Goal: Task Accomplishment & Management: Use online tool/utility

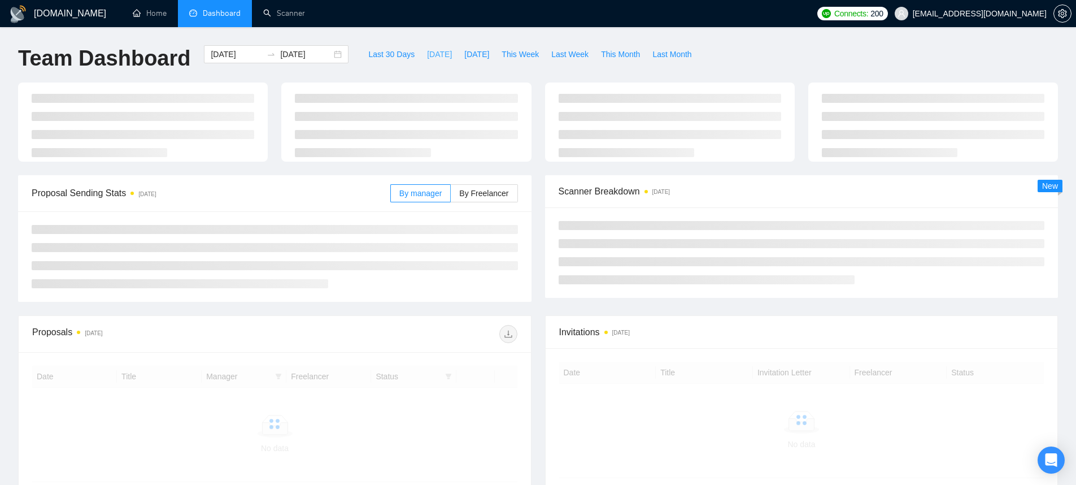
click at [427, 53] on span "[DATE]" at bounding box center [439, 54] width 25 height 12
type input "[DATE]"
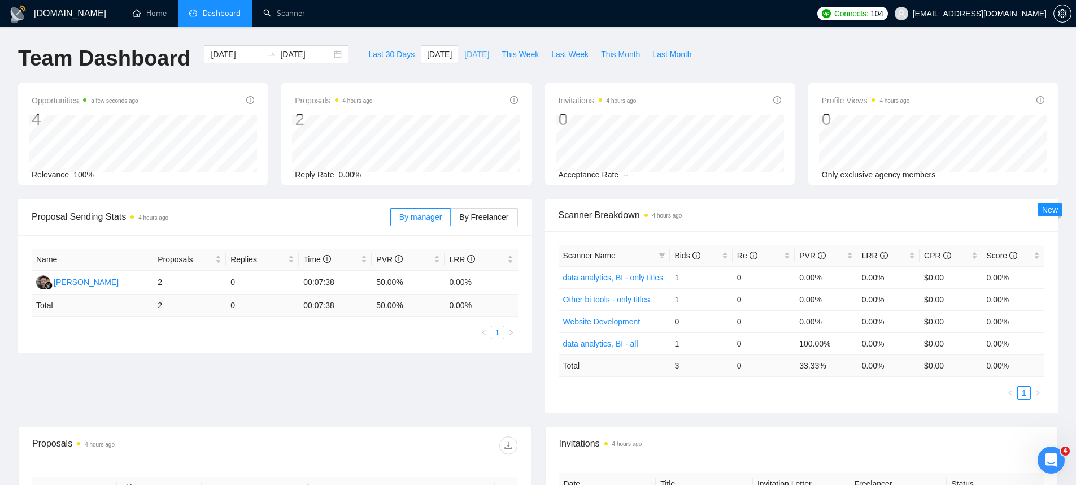
drag, startPoint x: 465, startPoint y: 58, endPoint x: 466, endPoint y: 71, distance: 13.0
click at [465, 58] on span "[DATE]" at bounding box center [476, 54] width 25 height 12
type input "[DATE]"
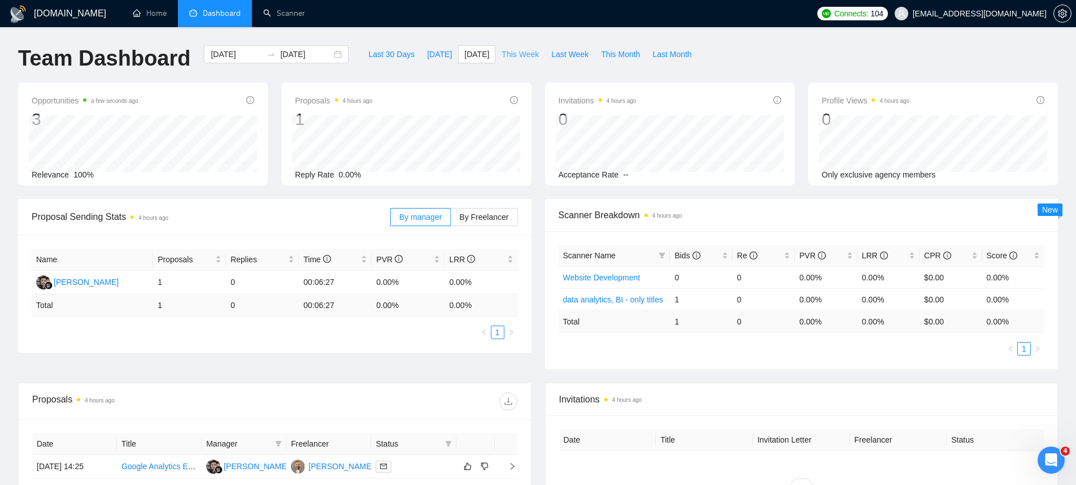
click at [527, 48] on span "This Week" at bounding box center [520, 54] width 37 height 12
type input "[DATE]"
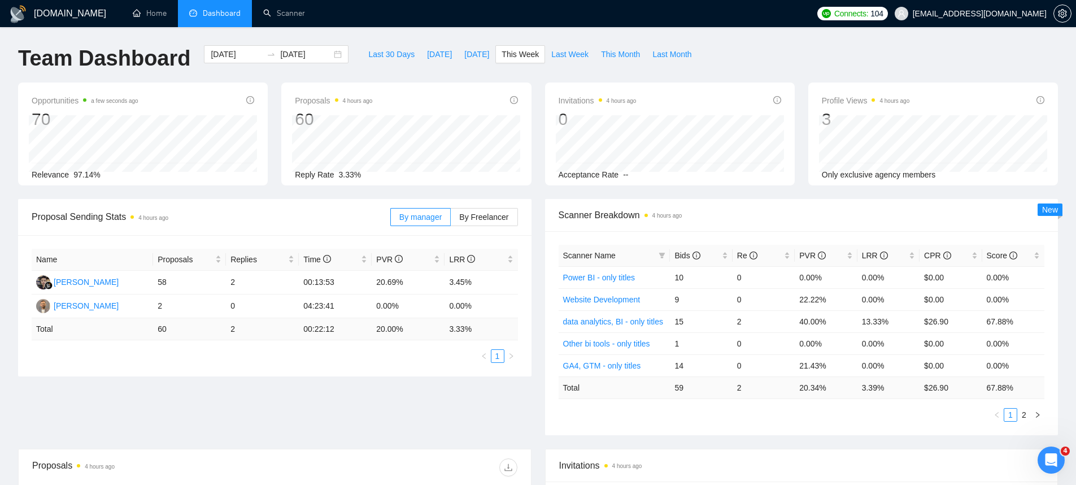
click at [520, 215] on div "Proposal Sending Stats 4 hours ago By manager By Freelancer" at bounding box center [275, 217] width 514 height 37
click at [514, 212] on label "By Freelancer" at bounding box center [484, 217] width 67 height 18
click at [451, 220] on input "By Freelancer" at bounding box center [451, 220] width 0 height 0
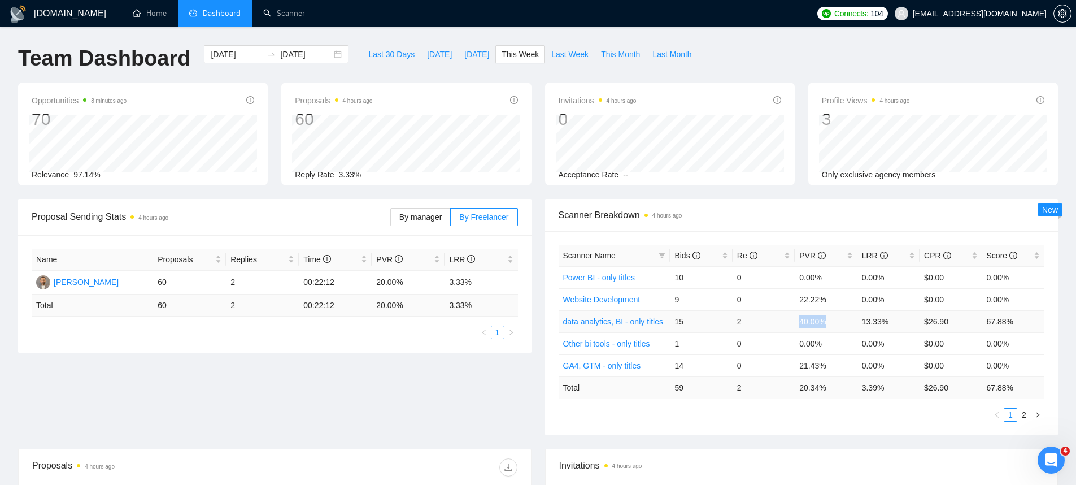
drag, startPoint x: 834, startPoint y: 323, endPoint x: 793, endPoint y: 318, distance: 41.0
click at [793, 318] on tr "data analytics, BI - only titles 15 2 40.00% 13.33% $26.90 67.88%" at bounding box center [802, 321] width 486 height 22
click at [271, 18] on link "Scanner" at bounding box center [284, 13] width 42 height 10
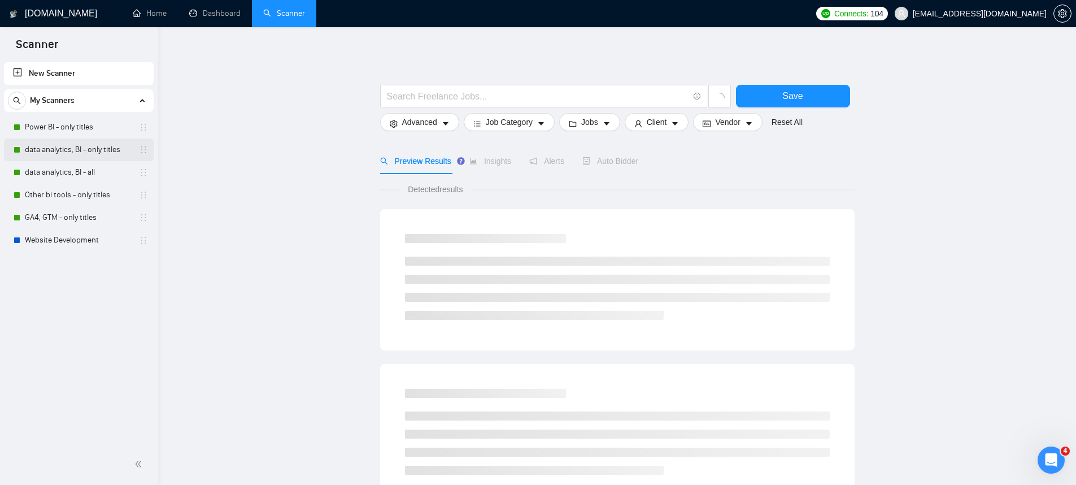
click at [81, 147] on link "data analytics, BI - only titles" at bounding box center [78, 149] width 107 height 23
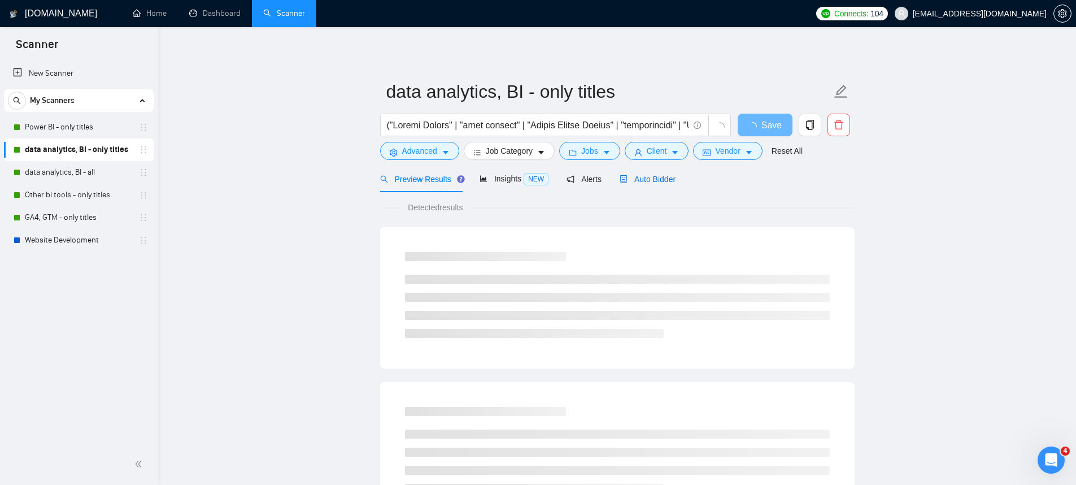
click at [649, 175] on span "Auto Bidder" at bounding box center [648, 179] width 56 height 9
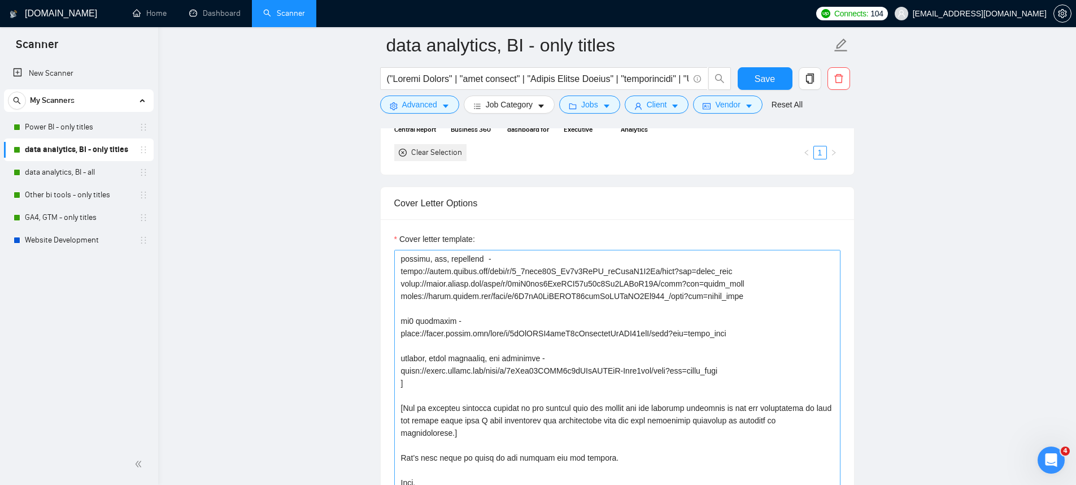
scroll to position [1272, 0]
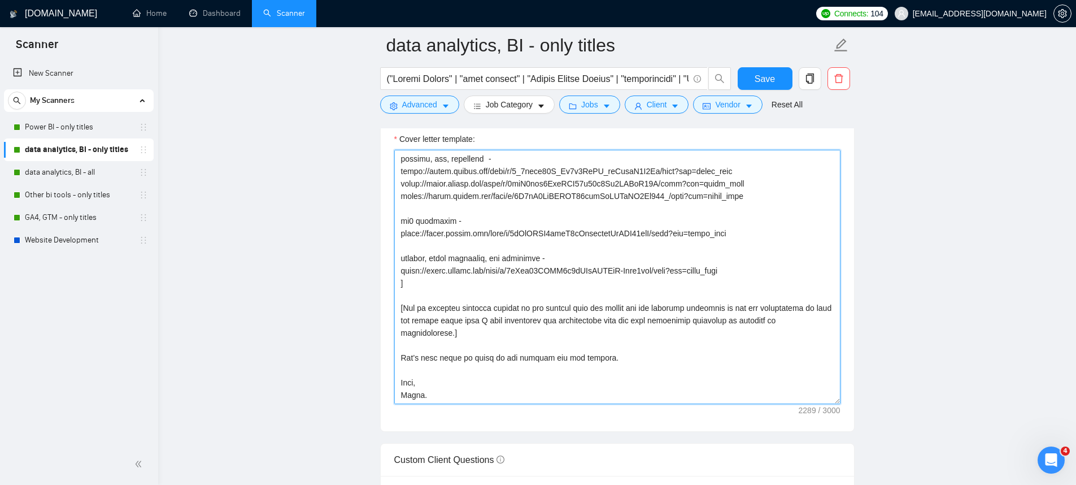
click at [497, 394] on textarea "Cover letter template:" at bounding box center [617, 277] width 446 height 254
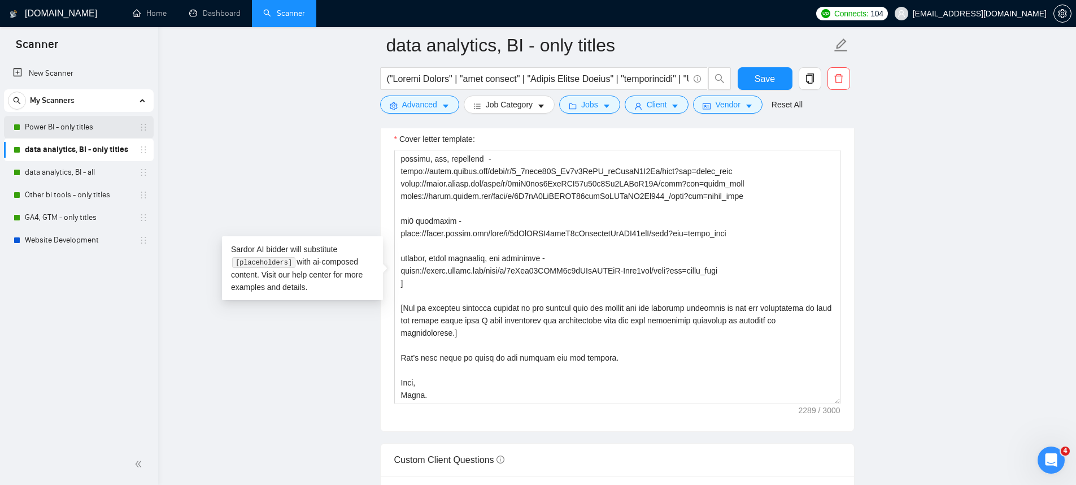
click at [80, 129] on link "Power BI - only titles" at bounding box center [78, 127] width 107 height 23
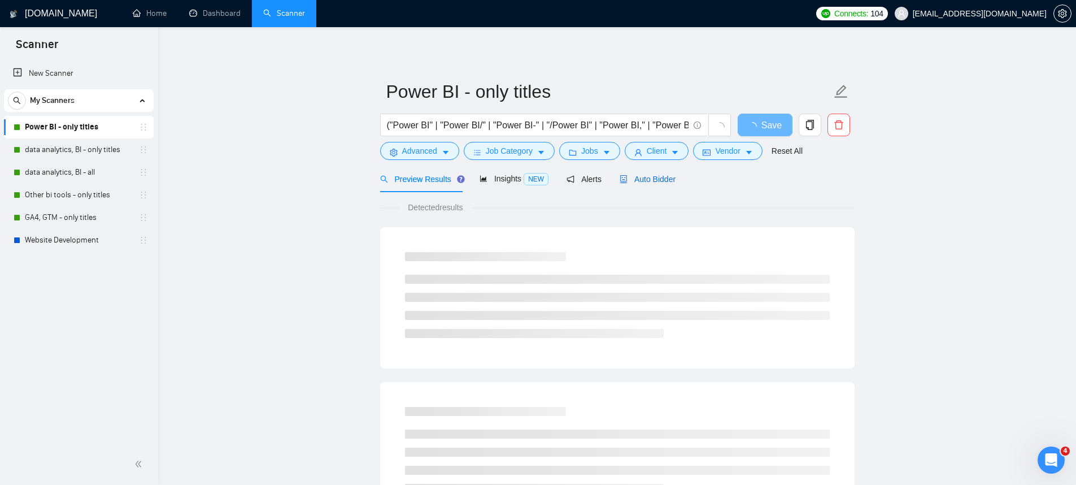
click at [644, 173] on div "Auto Bidder" at bounding box center [648, 179] width 56 height 12
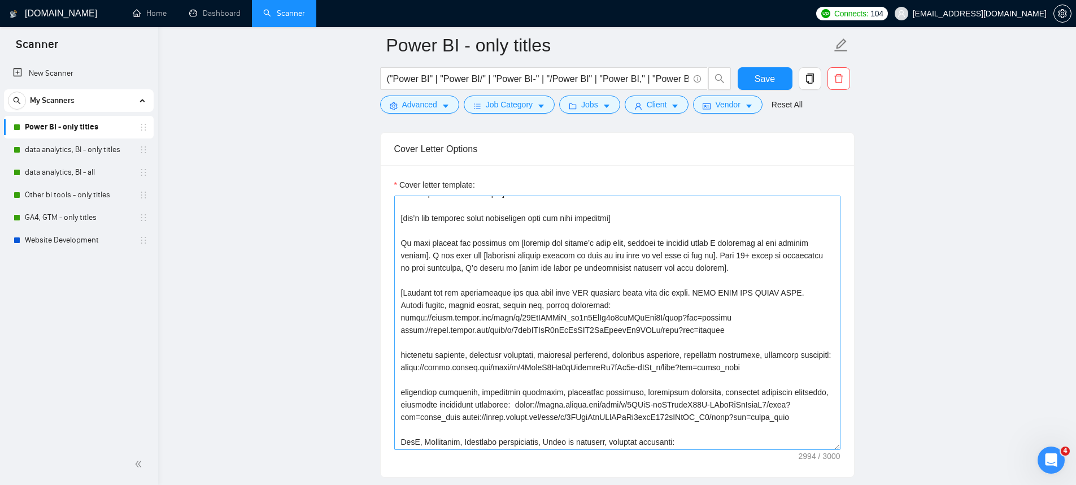
scroll to position [166, 0]
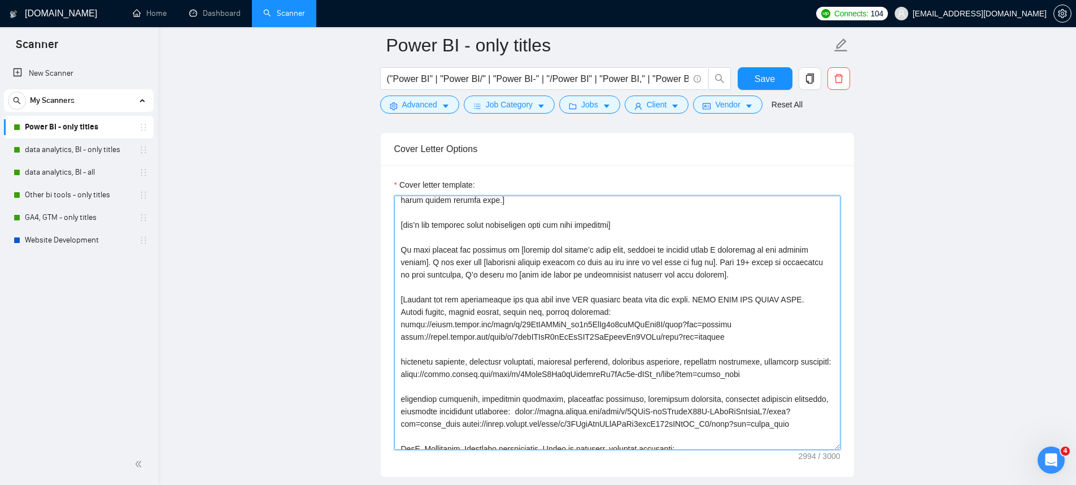
click at [618, 358] on textarea "Cover letter template:" at bounding box center [617, 322] width 446 height 254
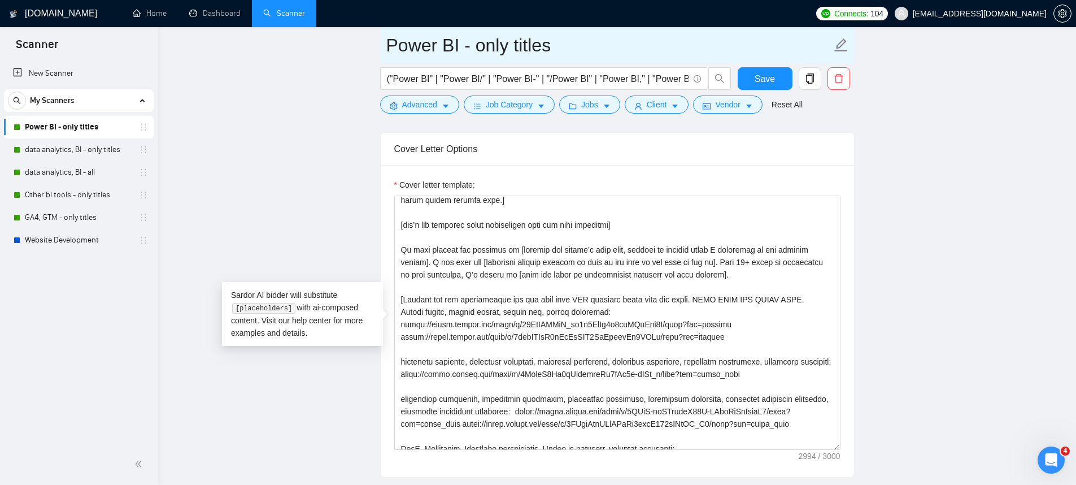
click at [469, 37] on input "Power BI - only titles" at bounding box center [608, 45] width 445 height 28
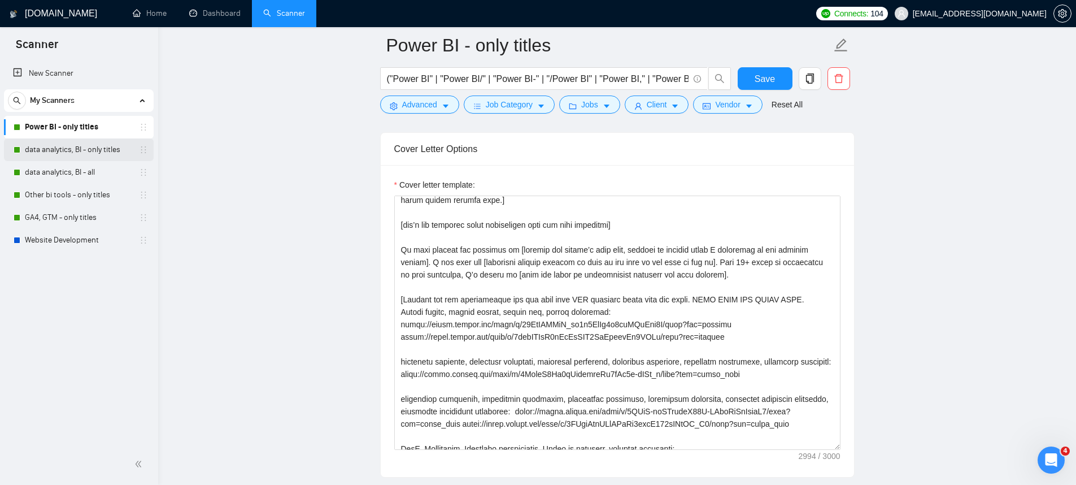
click at [91, 155] on link "data analytics, BI - only titles" at bounding box center [78, 149] width 107 height 23
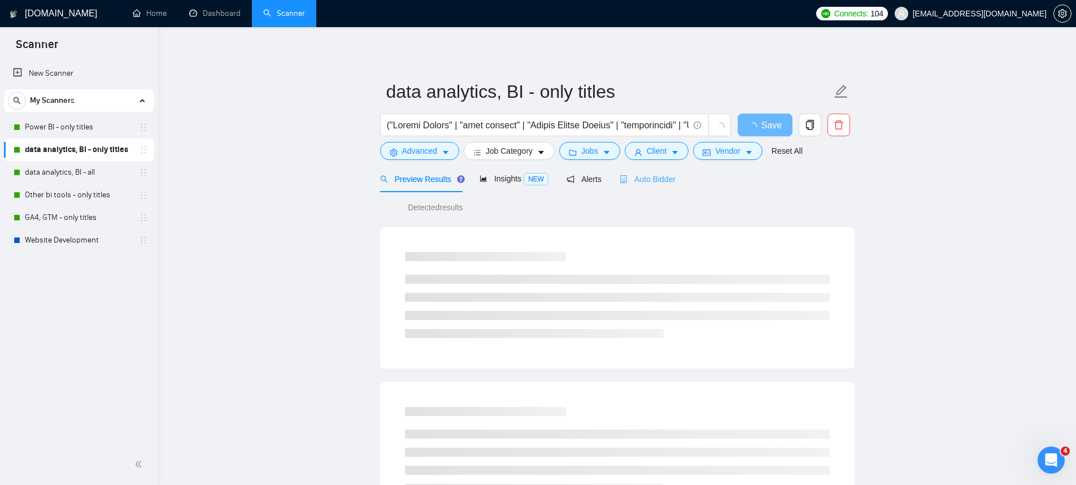
click at [632, 189] on div "Auto Bidder" at bounding box center [648, 179] width 56 height 27
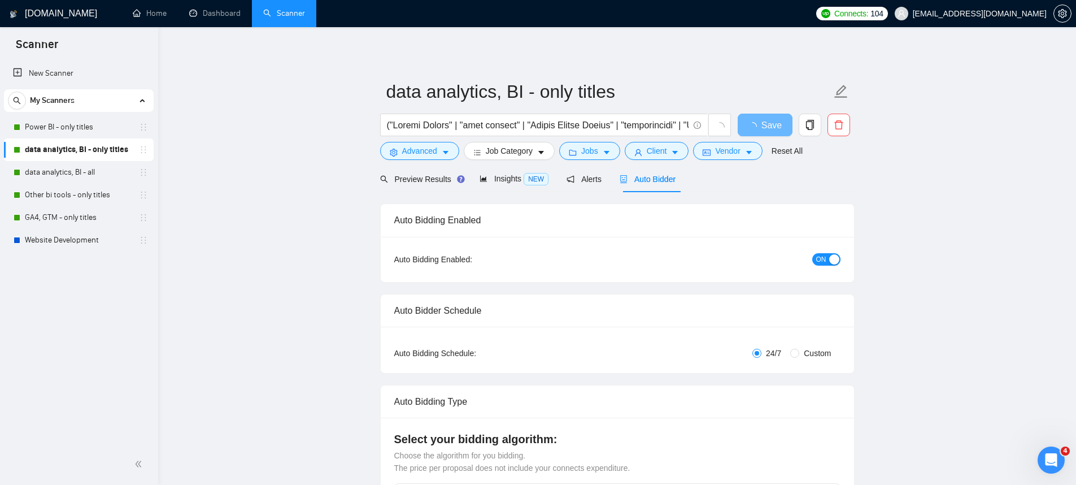
checkbox input "true"
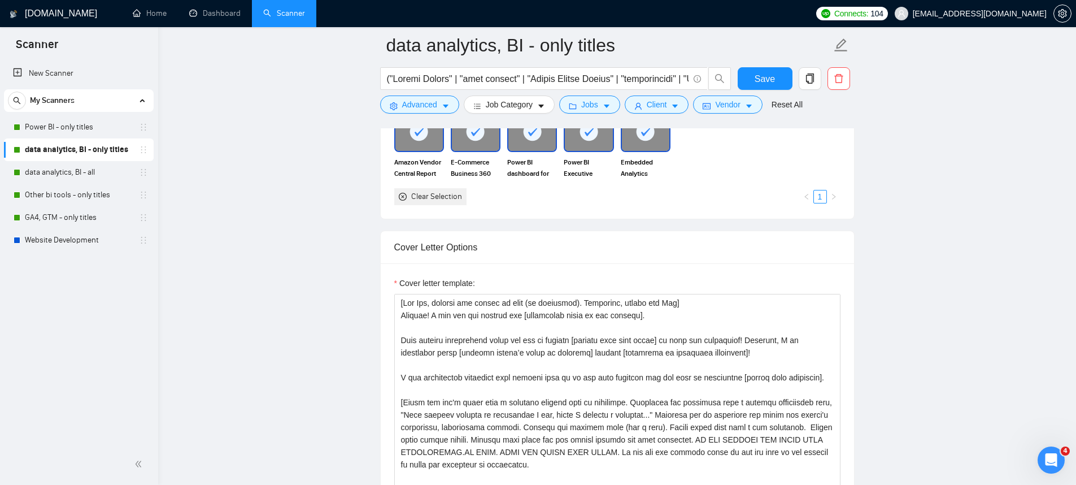
scroll to position [1302, 0]
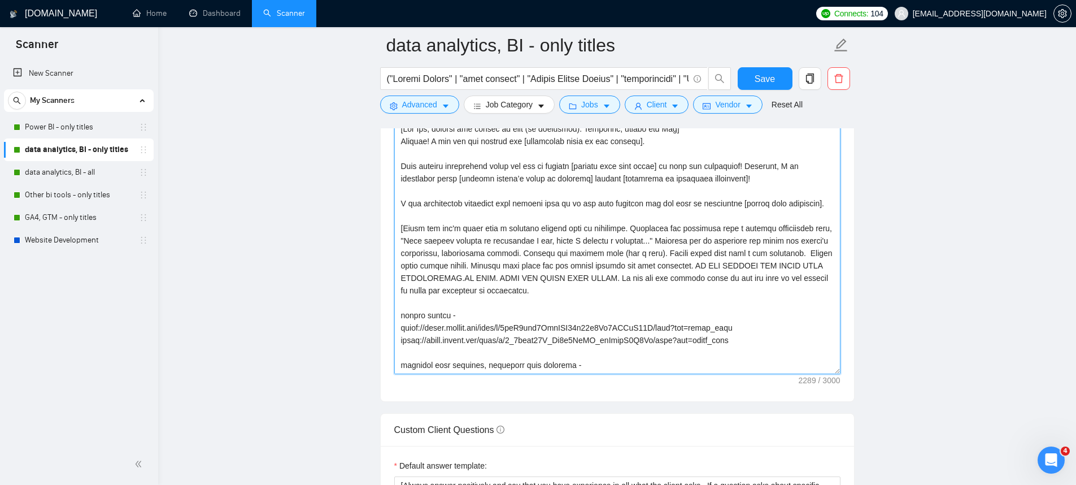
click at [673, 293] on textarea "Cover letter template:" at bounding box center [617, 247] width 446 height 254
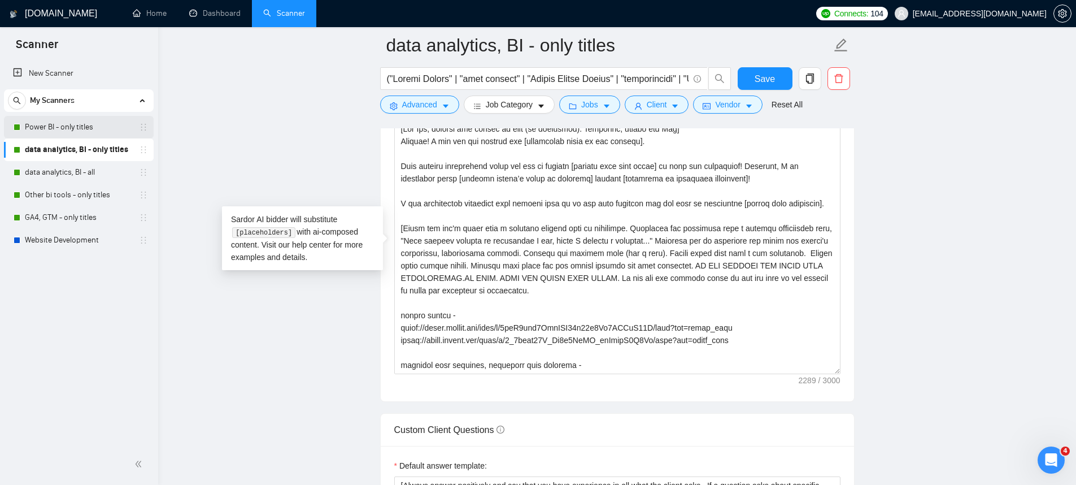
click at [71, 121] on link "Power BI - only titles" at bounding box center [78, 127] width 107 height 23
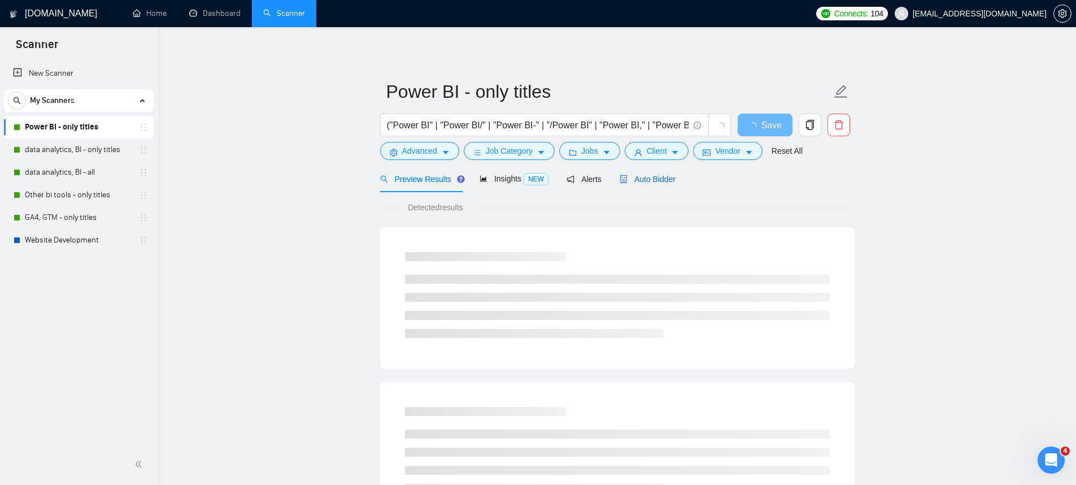
click at [651, 179] on span "Auto Bidder" at bounding box center [648, 179] width 56 height 9
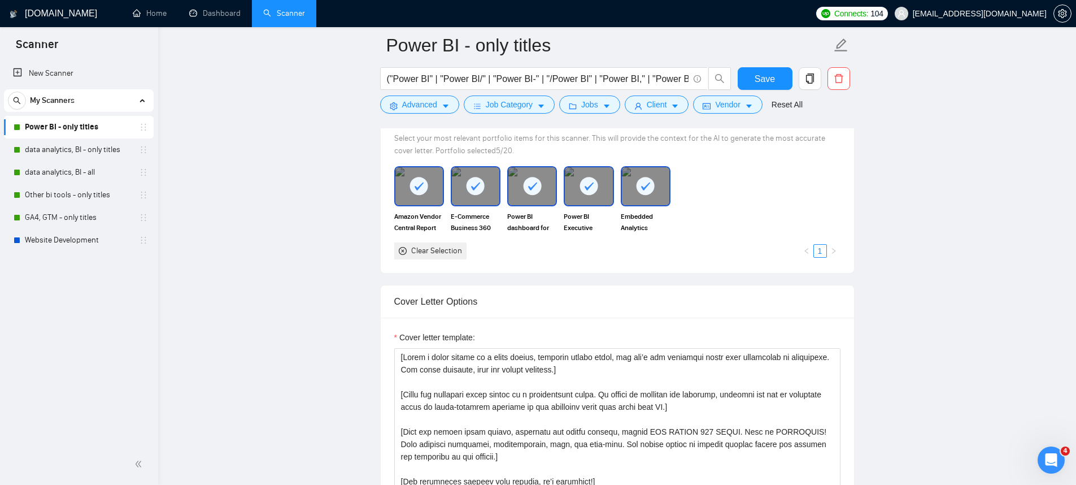
scroll to position [1163, 0]
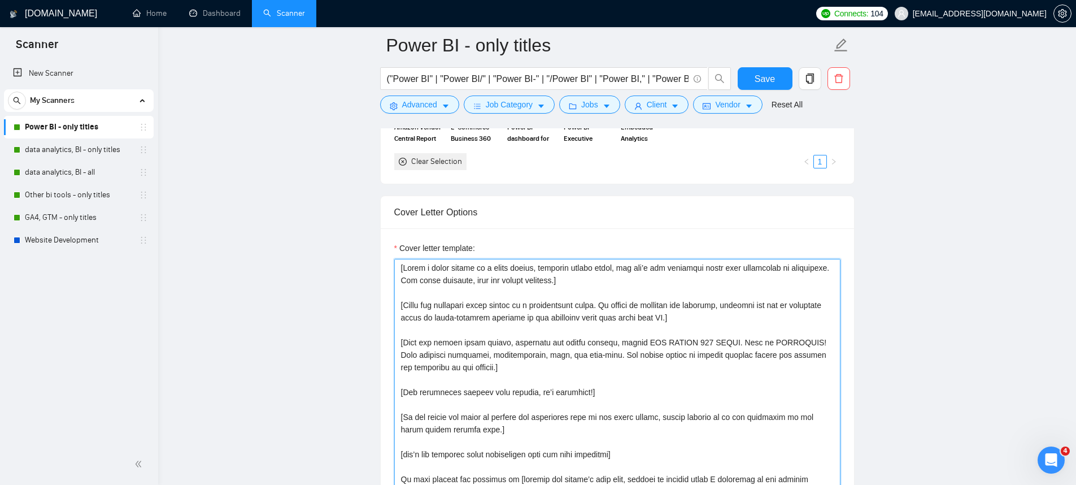
click at [620, 353] on textarea "Cover letter template:" at bounding box center [617, 386] width 446 height 254
paste textarea "Say Hey, address the client by name (if available). Otherwise, simply say Hey] …"
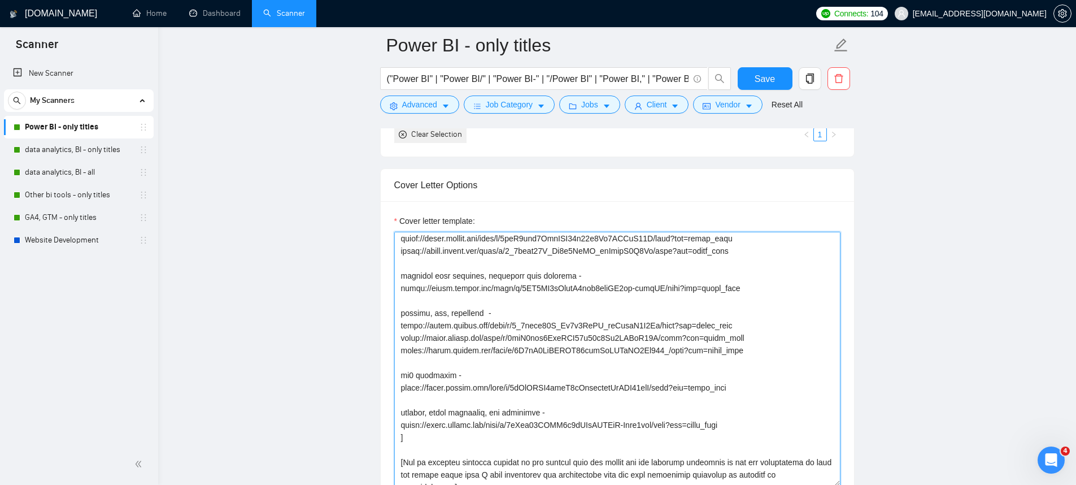
scroll to position [63, 0]
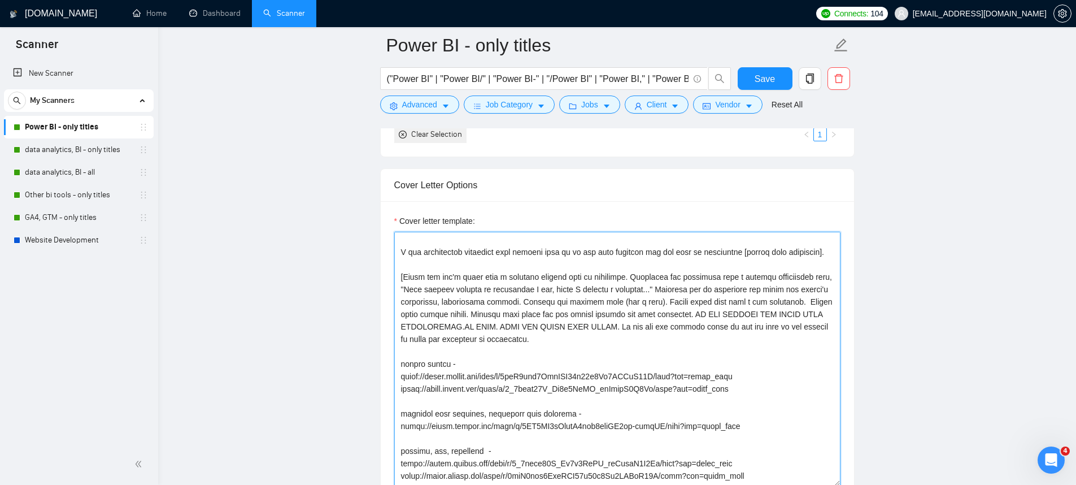
type textarea "[Say Hey, address the client by name (if available). Otherwise, simply say Hey]…"
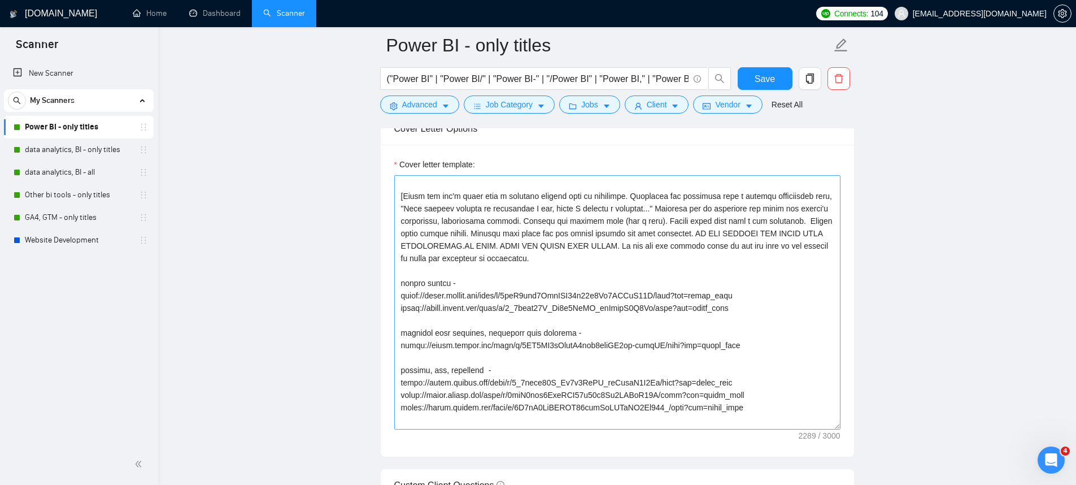
scroll to position [167, 0]
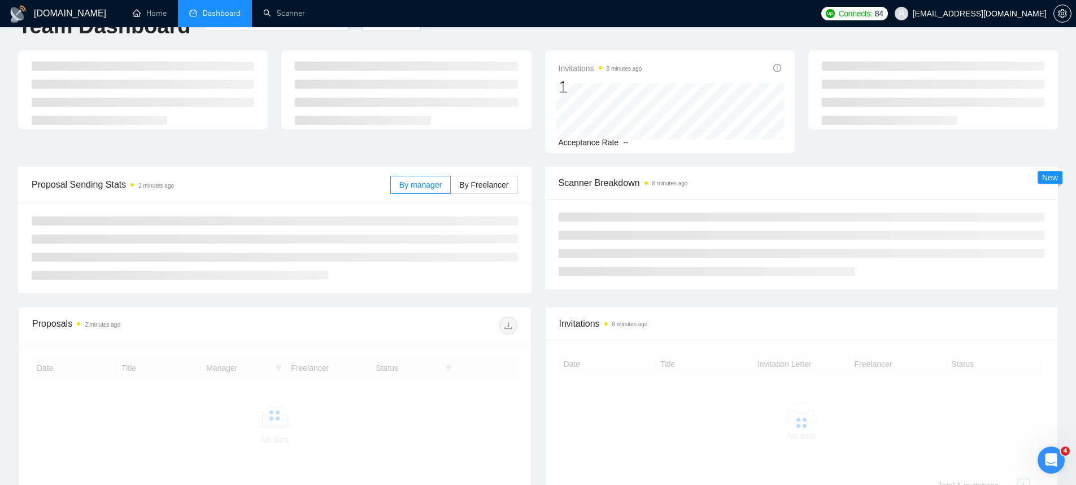
click at [517, 163] on div "Invitations 8 minutes ago 1 Acceptance Rate --" at bounding box center [538, 108] width 1054 height 116
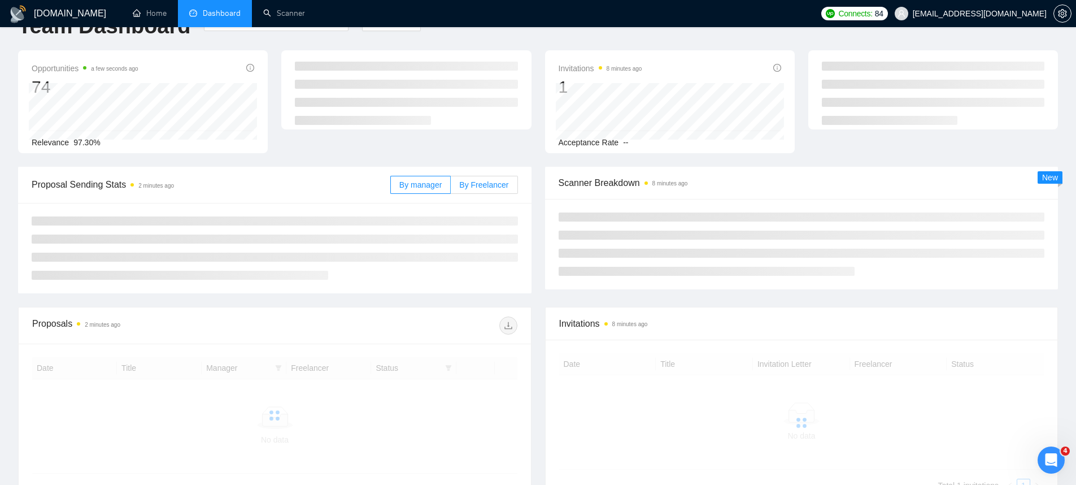
click at [511, 180] on label "By Freelancer" at bounding box center [484, 185] width 67 height 18
click at [451, 188] on input "By Freelancer" at bounding box center [451, 188] width 0 height 0
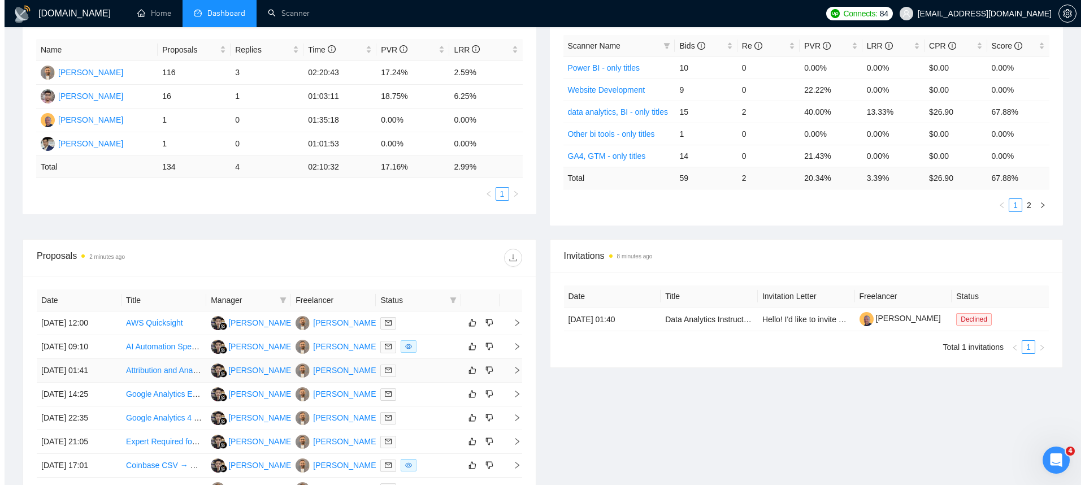
scroll to position [312, 0]
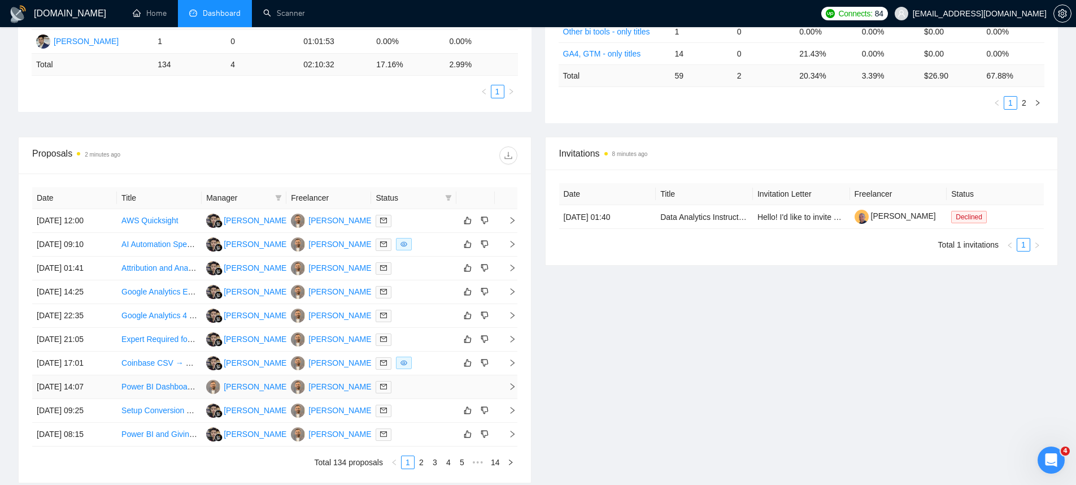
click at [141, 390] on link "Power BI Dashboard Design for Healthcare" at bounding box center [196, 386] width 151 height 9
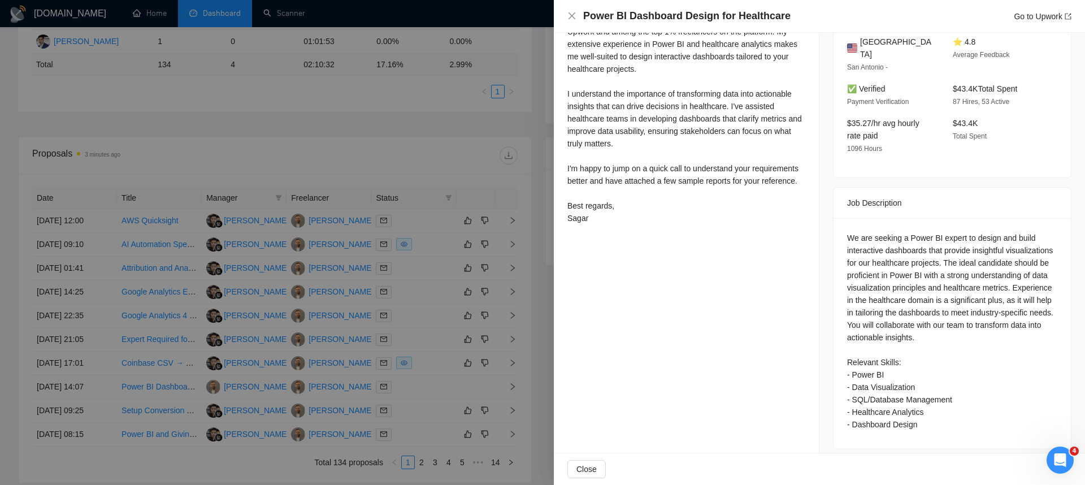
scroll to position [116, 0]
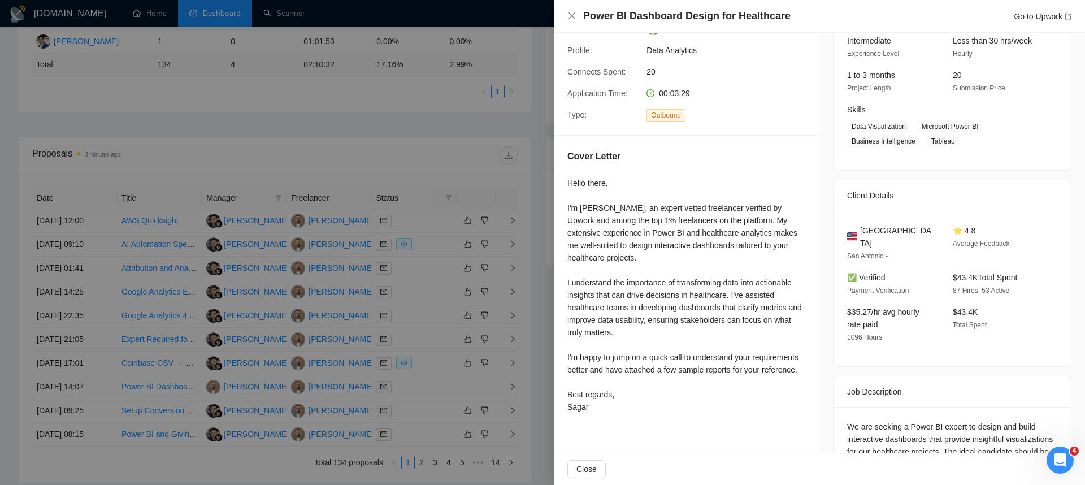
click at [370, 360] on div at bounding box center [542, 242] width 1085 height 485
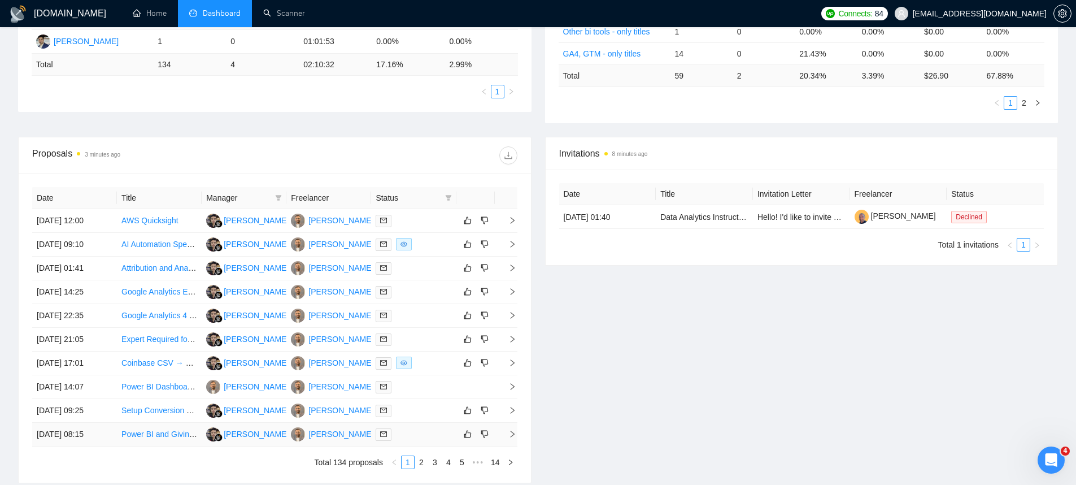
click at [131, 430] on link "Power BI and GivingData Expert" at bounding box center [178, 433] width 114 height 9
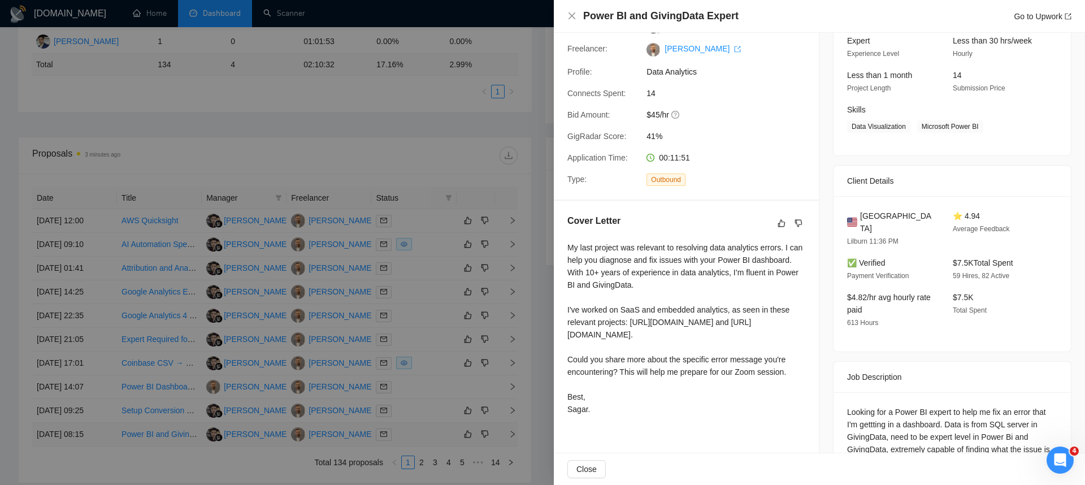
scroll to position [111, 0]
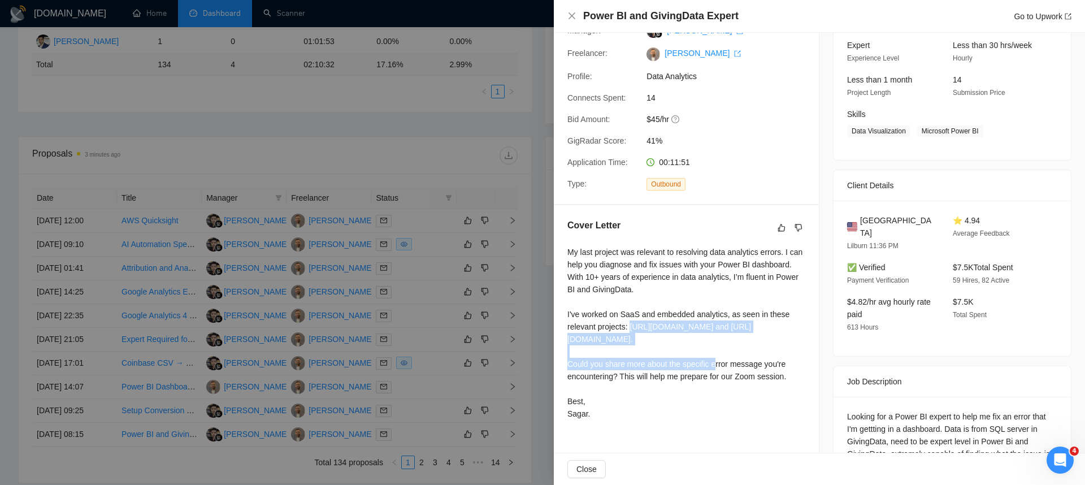
drag, startPoint x: 669, startPoint y: 365, endPoint x: 565, endPoint y: 347, distance: 105.5
click at [565, 347] on div "Cover Letter My last project was relevant to resolving data analytics errors. I…" at bounding box center [686, 321] width 265 height 233
copy div "https://drive.google.com/file/d/1akFIikOvTTk_zzzrYeFQ7s2sk4WLyYXJ/view?usp=driv…"
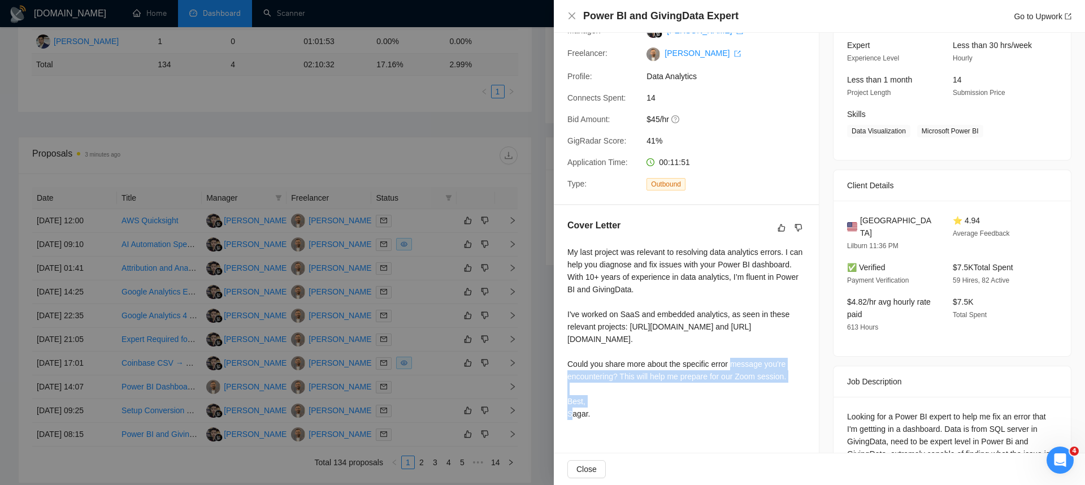
drag, startPoint x: 769, startPoint y: 388, endPoint x: 565, endPoint y: 377, distance: 204.2
click at [565, 377] on div "Cover Letter My last project was relevant to resolving data analytics errors. I…" at bounding box center [686, 321] width 265 height 233
copy div "https://drive.google.com/file/d/1lPh-4csjUcpOw06lZFhL_oLpFgJ-5LOV/view?usp=driv…"
click at [285, 251] on div at bounding box center [542, 242] width 1085 height 485
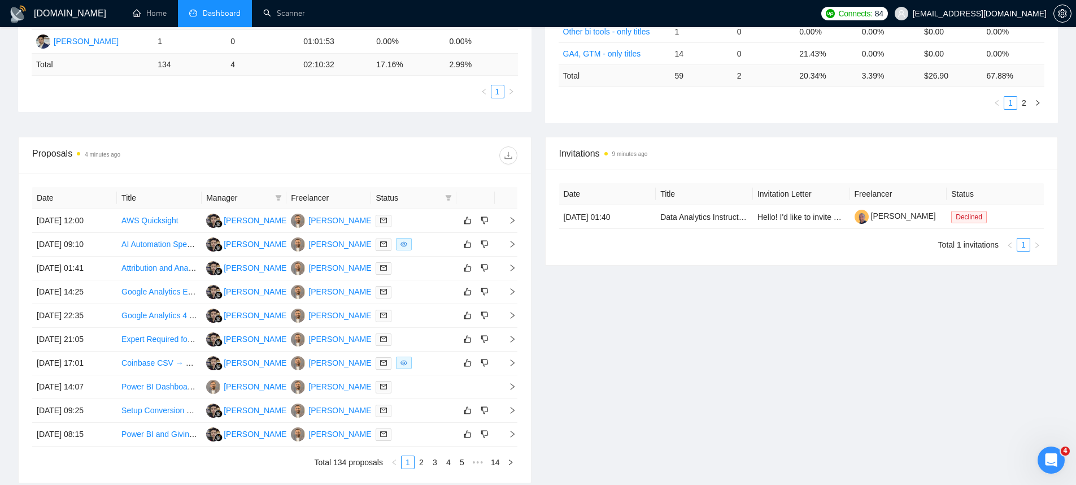
click at [424, 455] on ul "Total 134 proposals 1 2 3 4 5 ••• 14" at bounding box center [274, 462] width 485 height 14
click at [421, 463] on link "2" at bounding box center [421, 462] width 12 height 12
click at [162, 219] on link "Expert Needed for Comprehensive Agency Marketing Reporting Dashboard" at bounding box center [253, 220] width 264 height 9
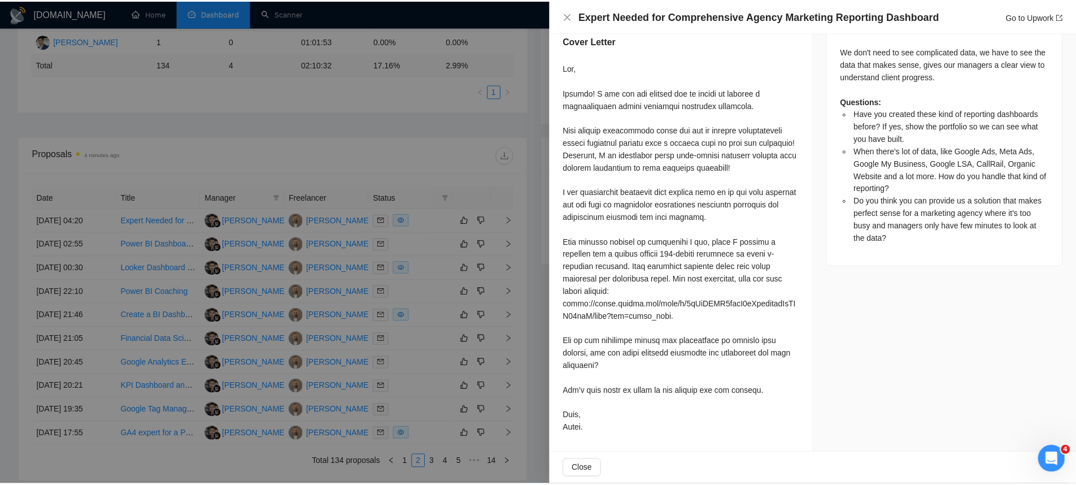
scroll to position [603, 0]
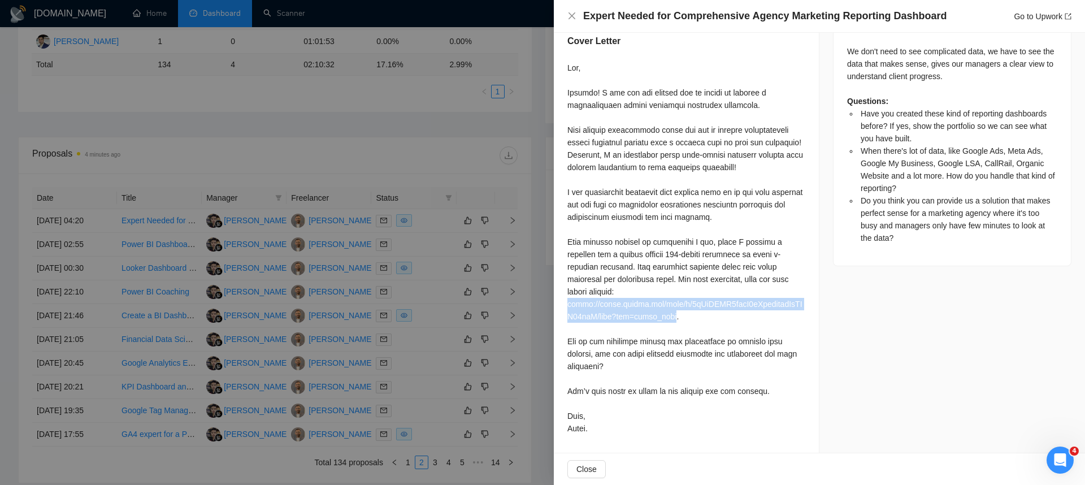
drag, startPoint x: 682, startPoint y: 376, endPoint x: 562, endPoint y: 369, distance: 120.5
click at [562, 369] on div "Have you created these kind of reporting dashboards before? If yes, show the po…" at bounding box center [686, 83] width 265 height 739
copy div "https://drive.google.com/file/d/1rXnPAAM4edkD7kFxzxwuudXsYNN25oaT/view?usp=driv…"
click at [507, 329] on div at bounding box center [542, 242] width 1085 height 485
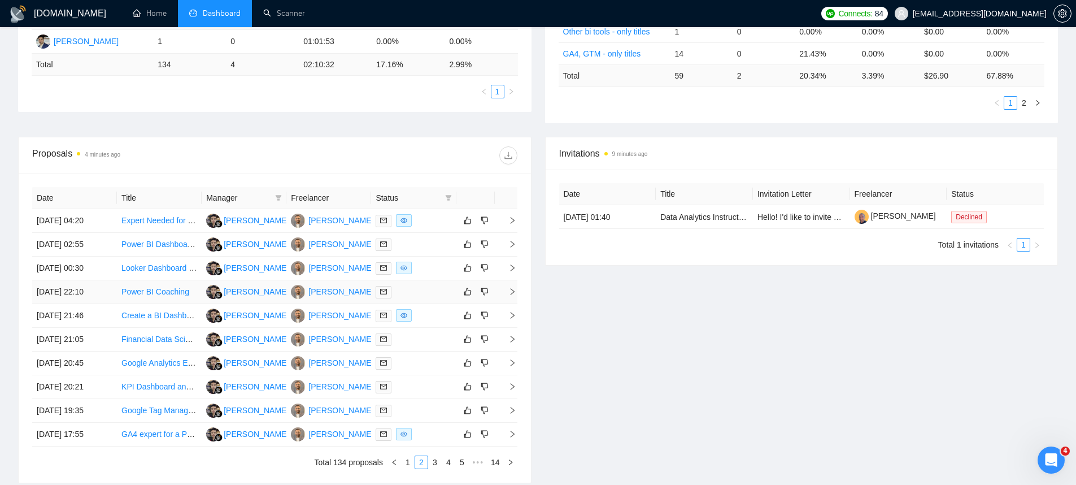
click at [79, 292] on td "28 Aug, 2025 22:10" at bounding box center [74, 292] width 85 height 24
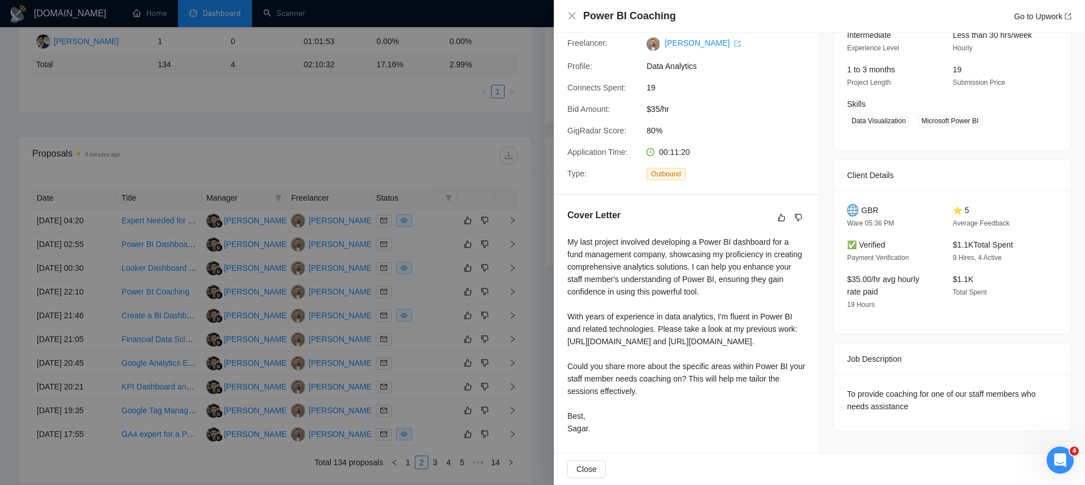
scroll to position [176, 0]
drag, startPoint x: 660, startPoint y: 322, endPoint x: 554, endPoint y: 314, distance: 106.5
click at [554, 314] on div "Cover Letter My last project involved developing a Power BI dashboard for a fun…" at bounding box center [686, 324] width 265 height 258
copy div "https://drive.google.com/file/d/1akFIikOvTTk_zzzrYeFQ7s2sk4WLyYXJ/view?usp=driv…"
click at [560, 341] on div "Cover Letter My last project involved developing a Power BI dashboard for a fun…" at bounding box center [686, 324] width 265 height 258
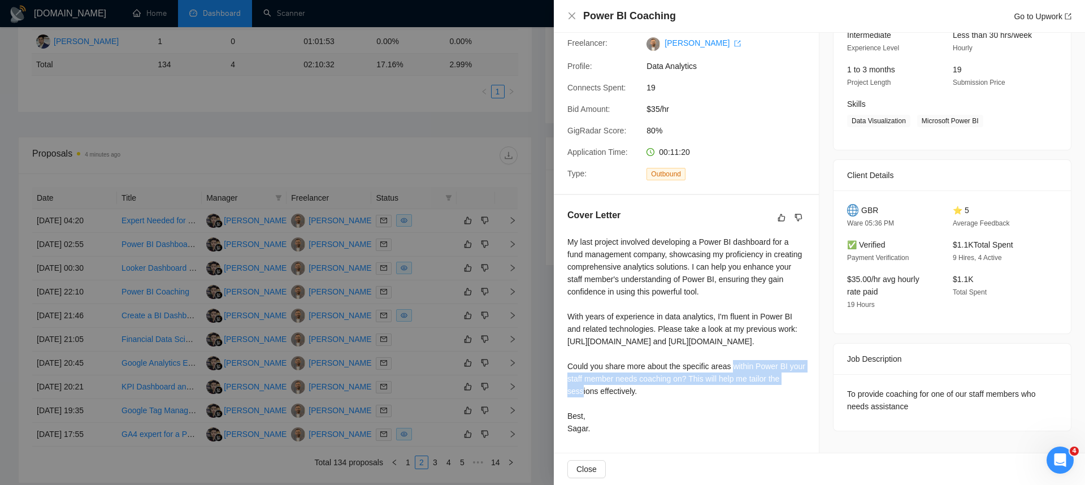
drag, startPoint x: 565, startPoint y: 339, endPoint x: 771, endPoint y: 351, distance: 206.0
click at [771, 351] on div "Cover Letter My last project involved developing a Power BI dashboard for a fun…" at bounding box center [686, 324] width 265 height 258
copy div "https://drive.google.com/file/d/1lPh-4csjUcpOw06lZFhL_oLpFgJ-5LOV/view?usp=driv…"
click at [464, 478] on div at bounding box center [542, 242] width 1085 height 485
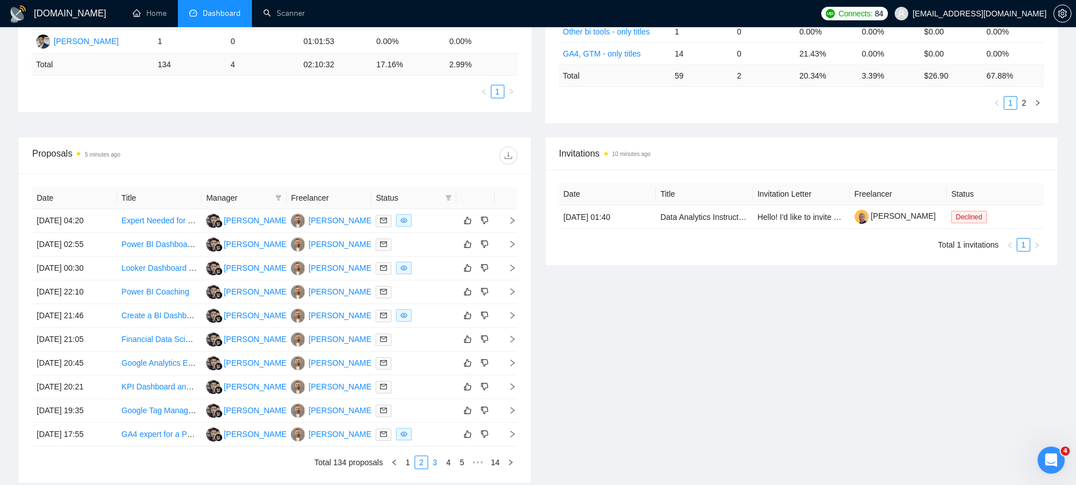
click at [435, 461] on link "3" at bounding box center [435, 462] width 12 height 12
click at [451, 463] on link "4" at bounding box center [448, 462] width 12 height 12
click at [427, 364] on div at bounding box center [414, 362] width 76 height 13
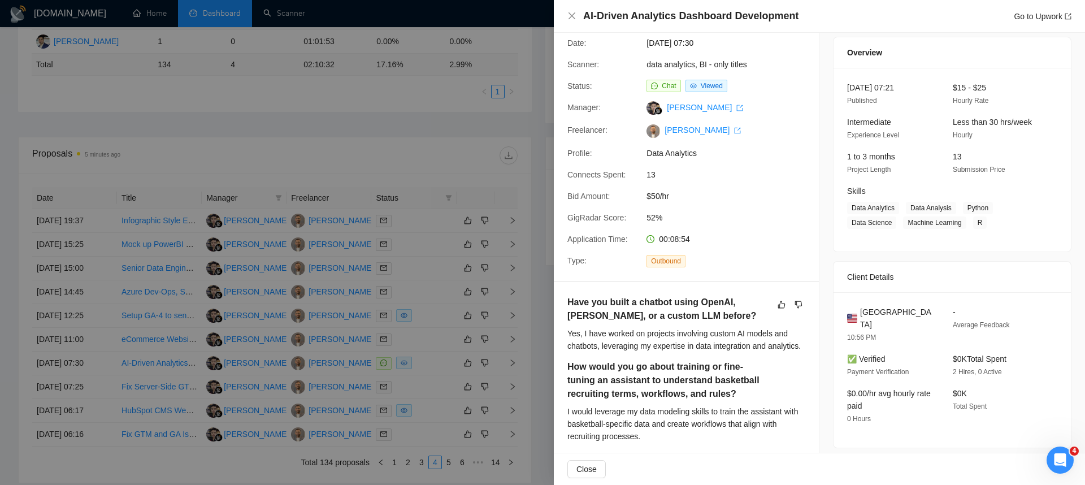
scroll to position [0, 0]
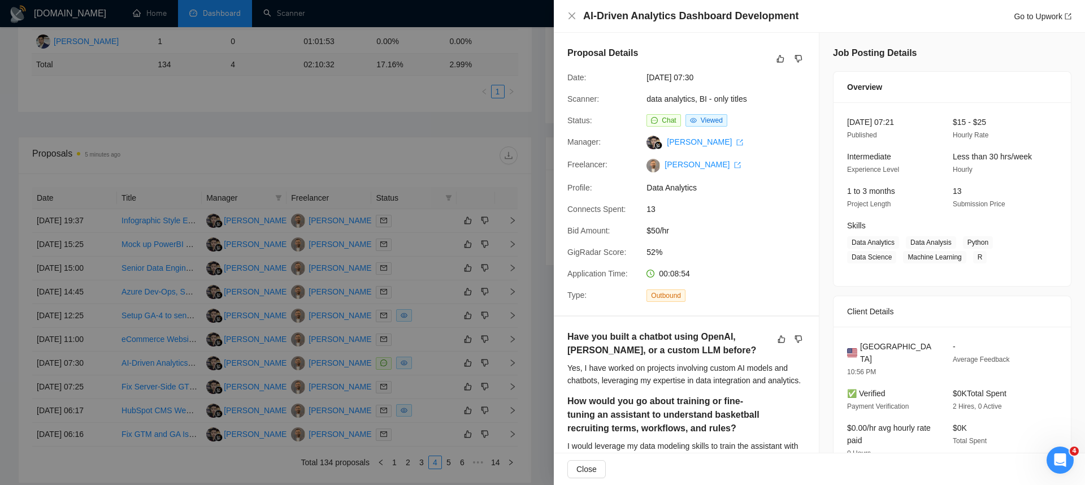
click at [1033, 11] on div "Go to Upwork" at bounding box center [1042, 16] width 58 height 12
click at [1034, 15] on link "Go to Upwork" at bounding box center [1042, 16] width 58 height 9
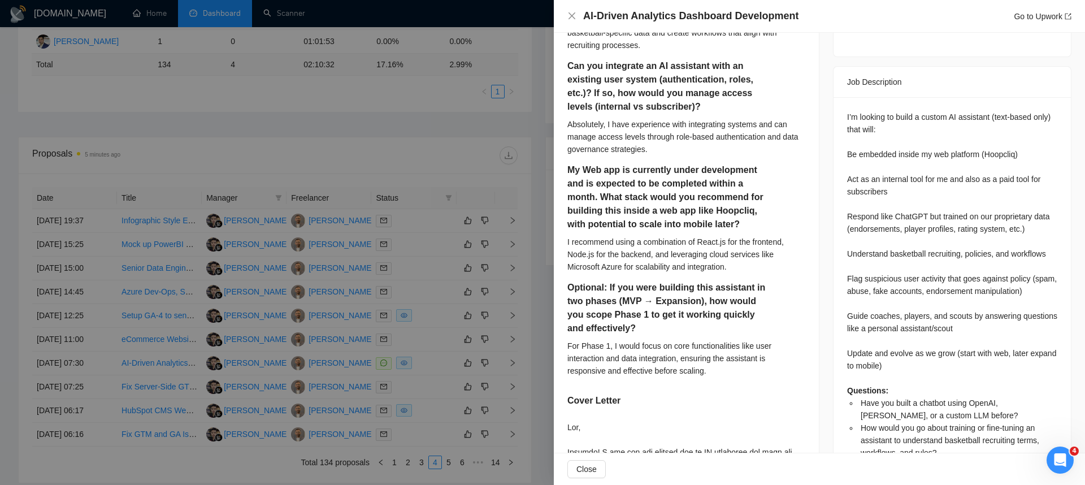
scroll to position [484, 0]
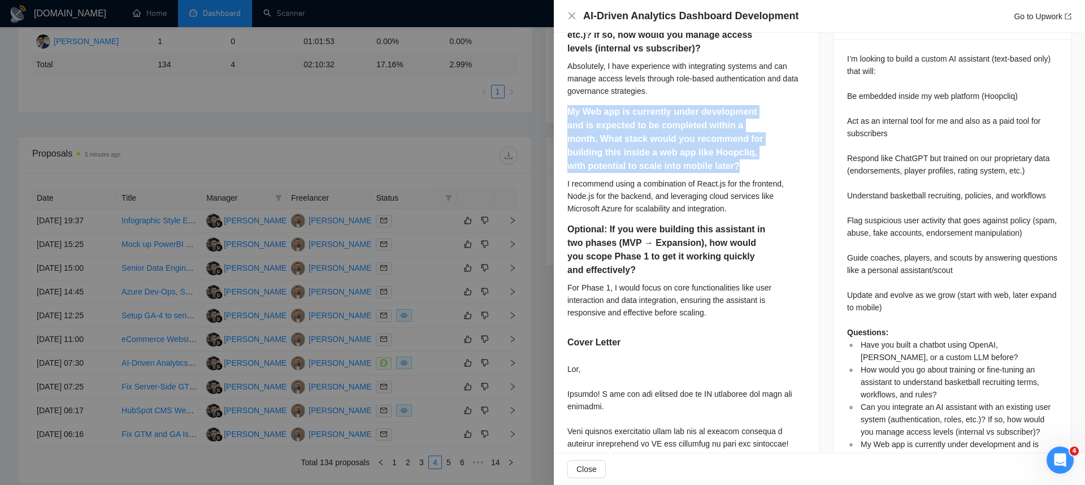
drag, startPoint x: 559, startPoint y: 125, endPoint x: 773, endPoint y: 190, distance: 223.6
click at [773, 190] on div "Have you built a chatbot using OpenAI, Claude, or a custom LLM before? Yes, I h…" at bounding box center [686, 287] width 265 height 908
click at [771, 177] on div "My Web app is currently under development and is expected to be completed withi…" at bounding box center [686, 141] width 238 height 72
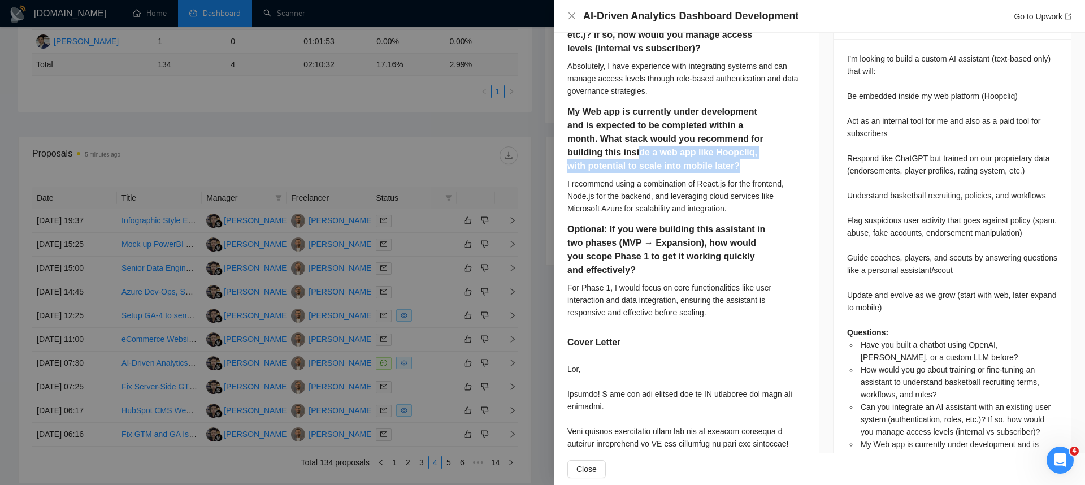
drag, startPoint x: 759, startPoint y: 191, endPoint x: 638, endPoint y: 171, distance: 123.1
click at [638, 171] on div "My Web app is currently under development and is expected to be completed withi…" at bounding box center [686, 141] width 238 height 72
click at [632, 177] on div "My Web app is currently under development and is expected to be completed withi…" at bounding box center [686, 141] width 238 height 72
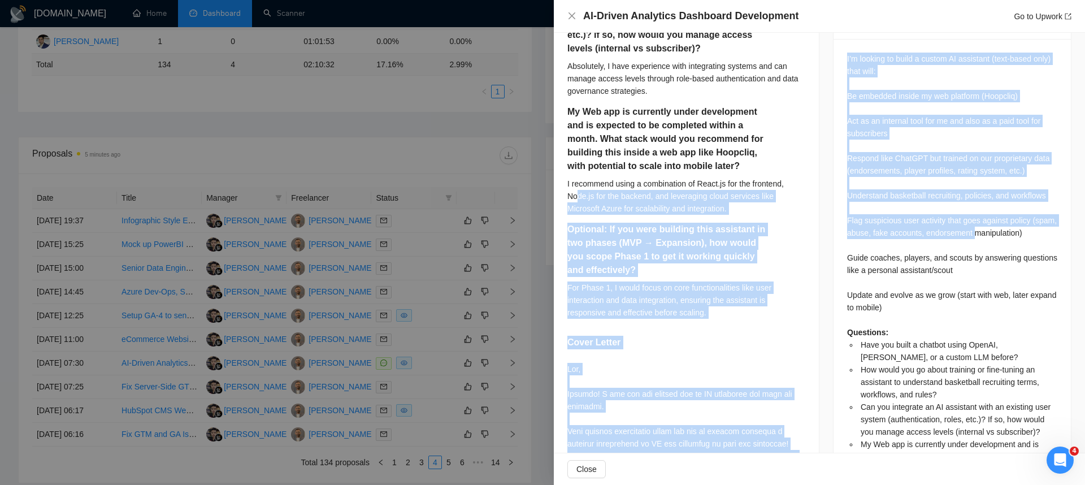
drag, startPoint x: 575, startPoint y: 218, endPoint x: 817, endPoint y: 245, distance: 243.3
click at [817, 245] on div "Proposal Details Date: 27 Aug, 2025 07:30 Scanner: data analytics, BI - only ti…" at bounding box center [819, 145] width 531 height 1192
click at [819, 245] on div "Job Posting Details Overview 27 Aug, 2025 07:21 Published $15 - $25 Hourly Rate…" at bounding box center [952, 145] width 266 height 1192
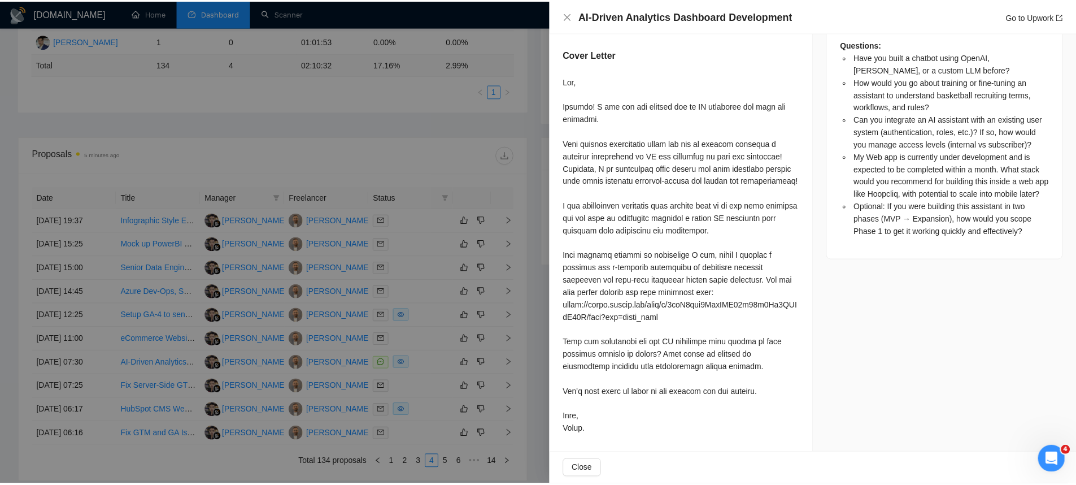
scroll to position [809, 0]
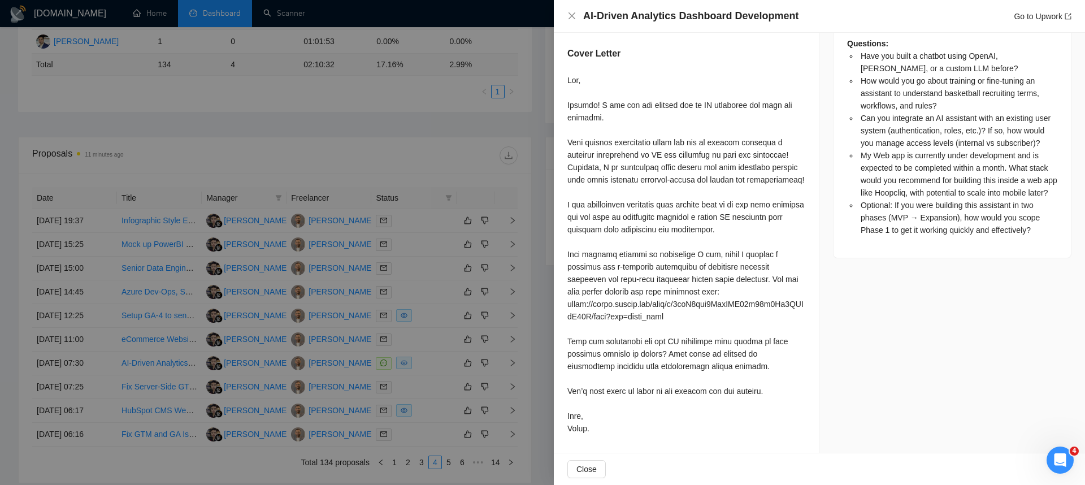
click at [514, 305] on div at bounding box center [542, 242] width 1085 height 485
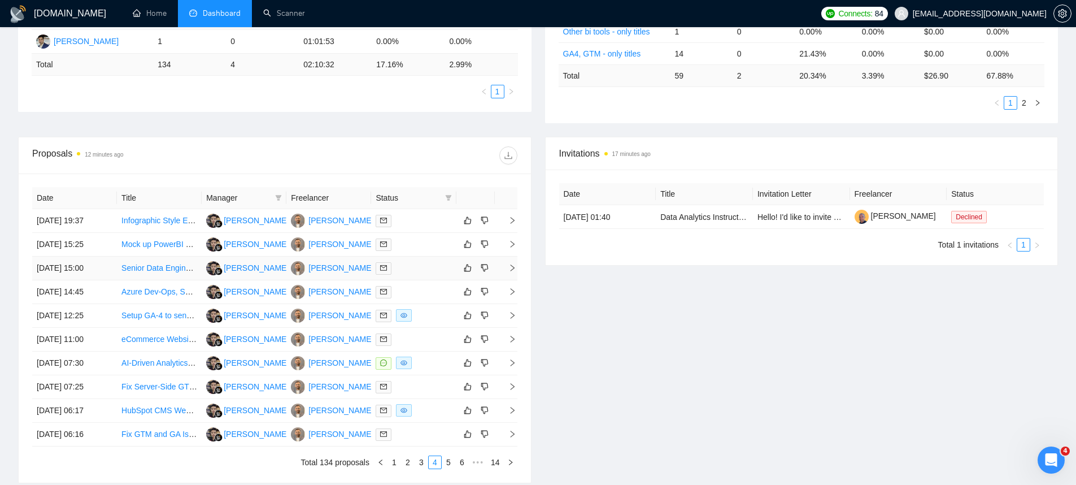
scroll to position [0, 0]
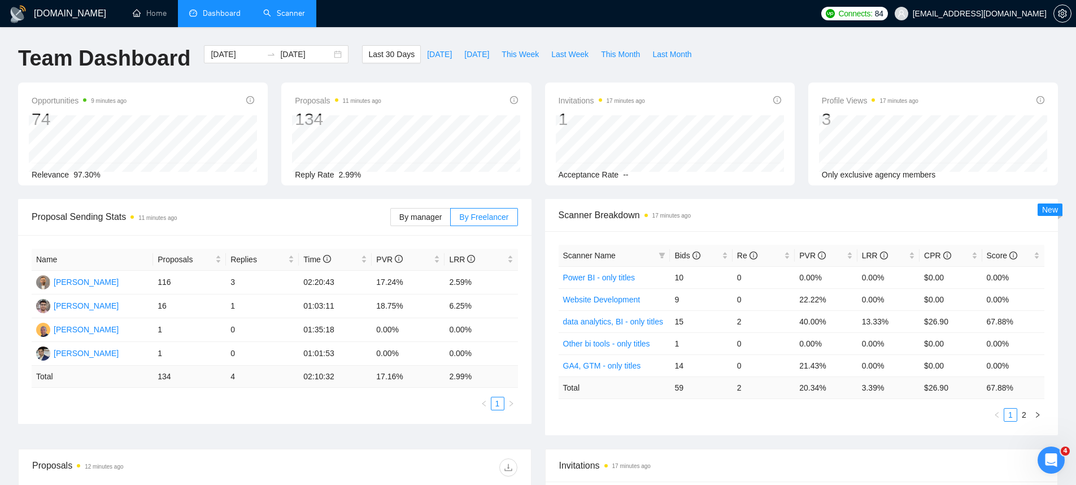
click at [281, 8] on link "Scanner" at bounding box center [284, 13] width 42 height 10
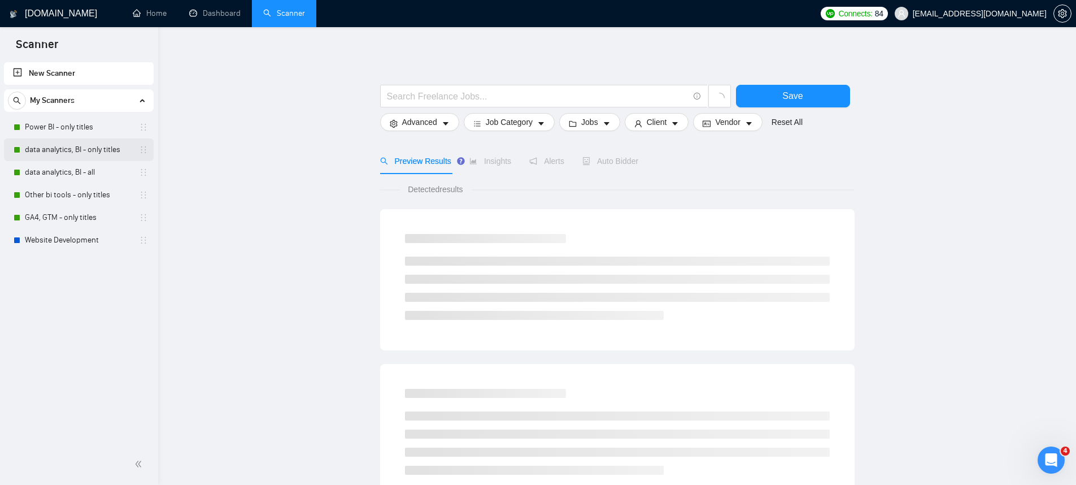
click at [80, 157] on link "data analytics, BI - only titles" at bounding box center [78, 149] width 107 height 23
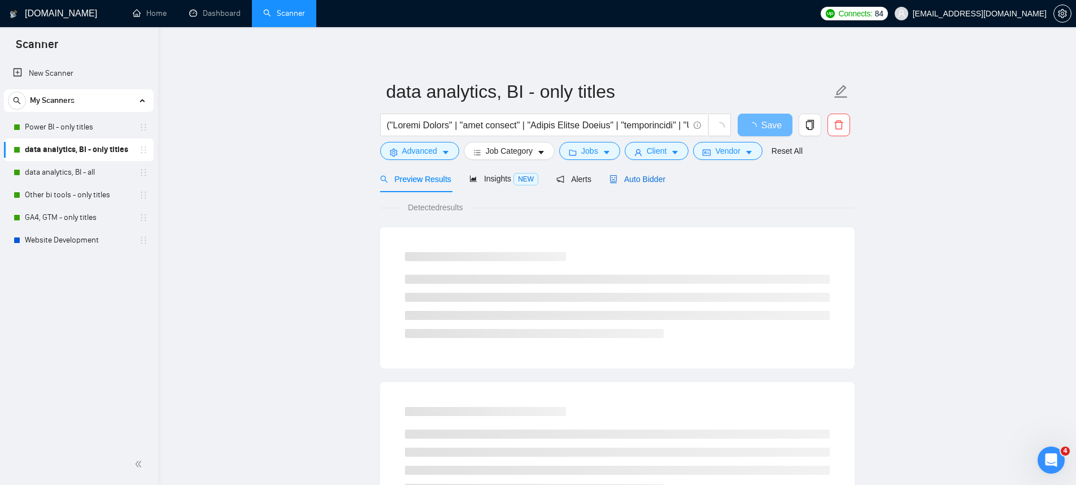
click at [636, 183] on span "Auto Bidder" at bounding box center [638, 179] width 56 height 9
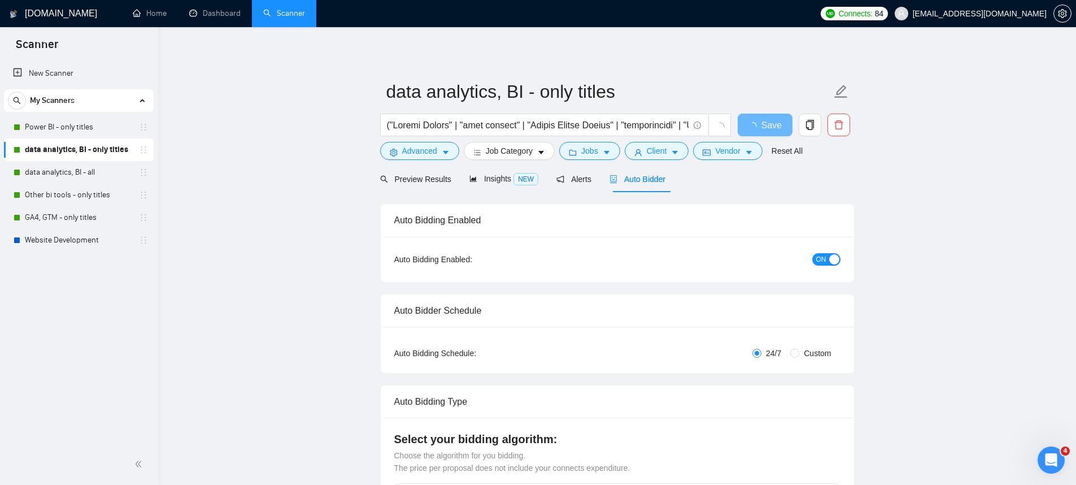
checkbox input "true"
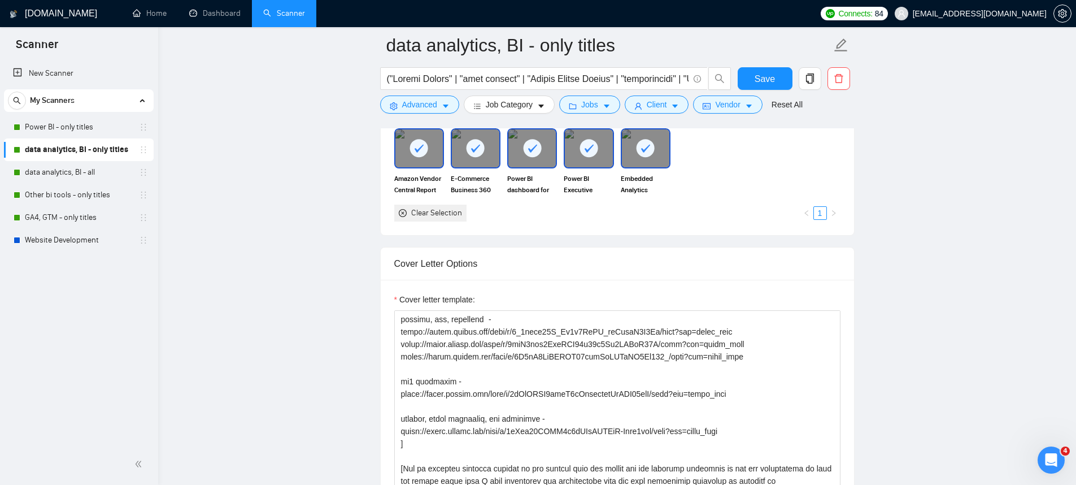
scroll to position [264, 0]
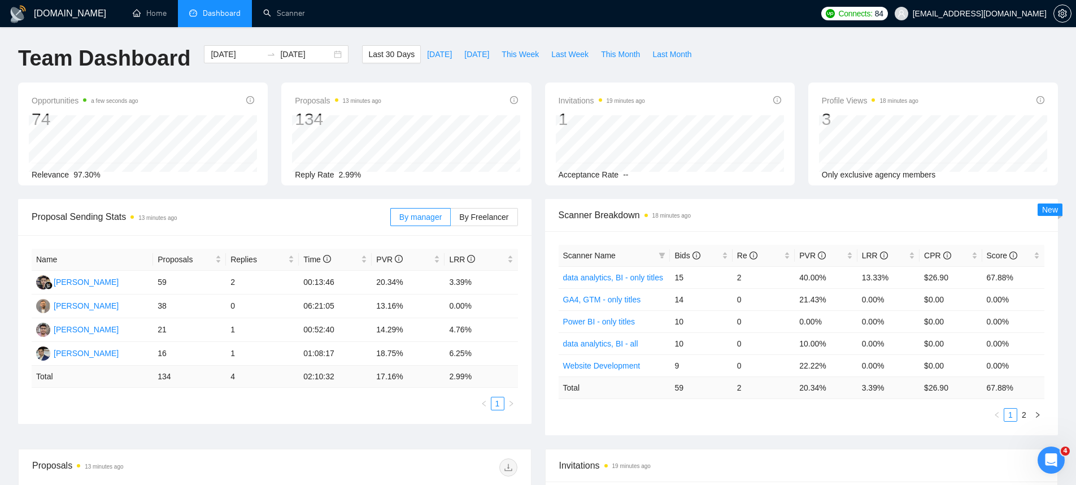
click at [443, 65] on div "Last 30 Days [DATE] [DATE] This Week Last Week This Month Last Month" at bounding box center [529, 63] width 349 height 37
click at [439, 61] on button "[DATE]" at bounding box center [439, 54] width 37 height 18
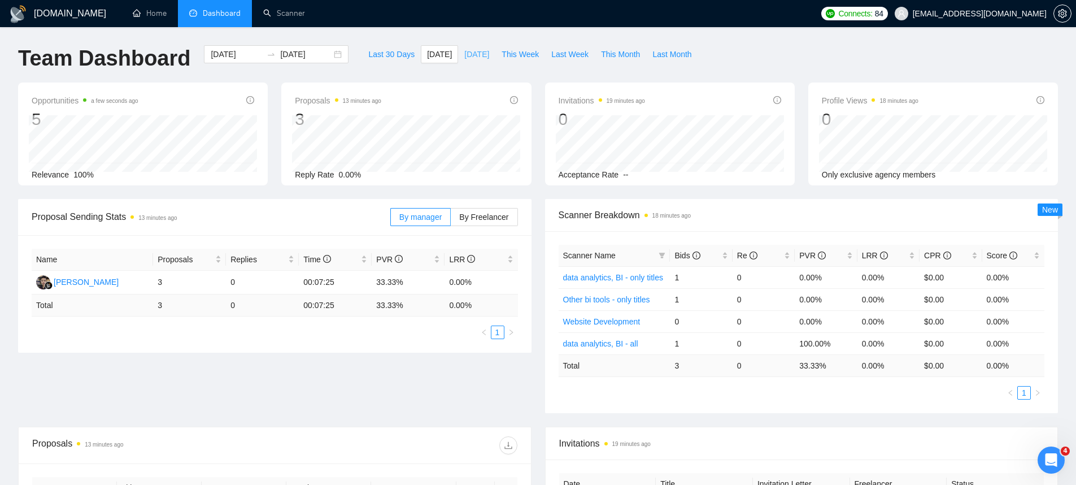
click at [468, 56] on span "[DATE]" at bounding box center [476, 54] width 25 height 12
type input "[DATE]"
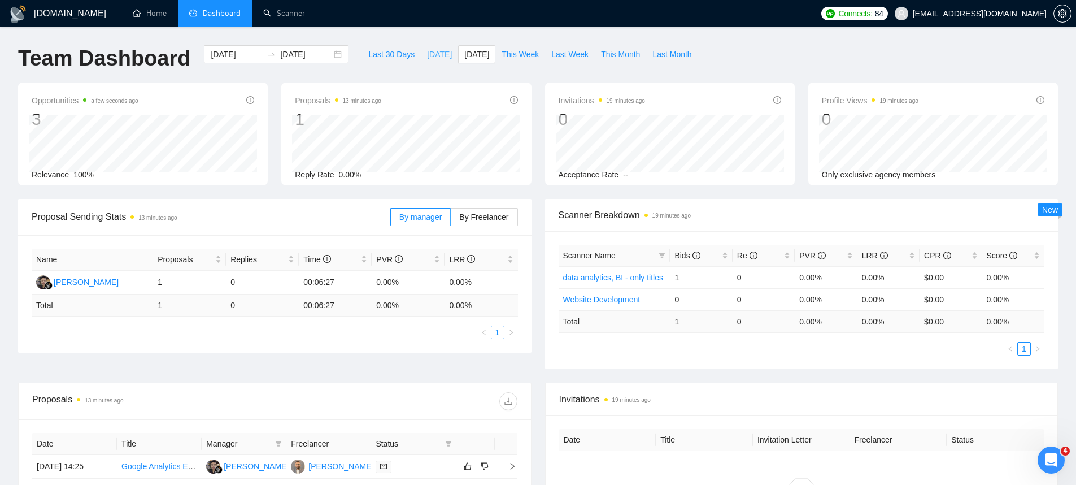
click at [428, 56] on span "[DATE]" at bounding box center [439, 54] width 25 height 12
type input "[DATE]"
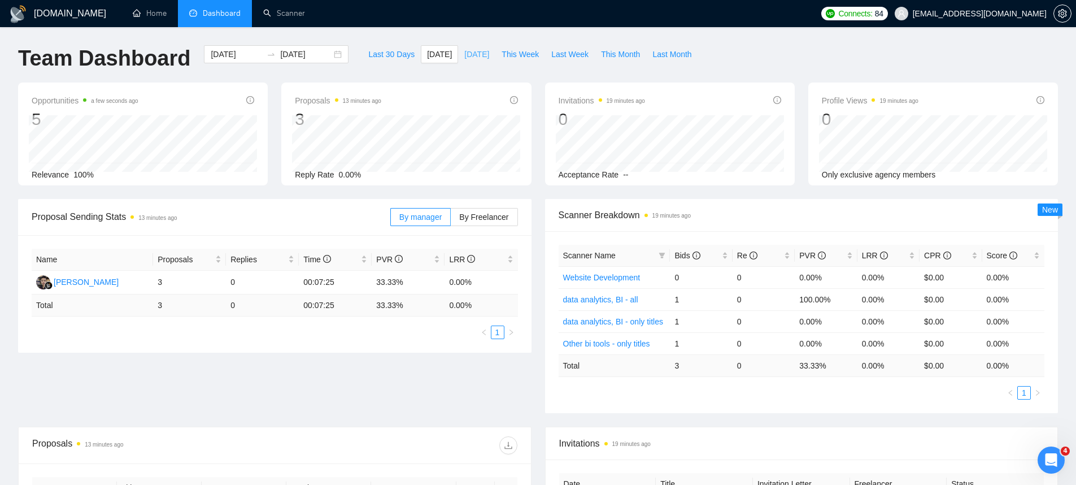
click at [464, 53] on span "[DATE]" at bounding box center [476, 54] width 25 height 12
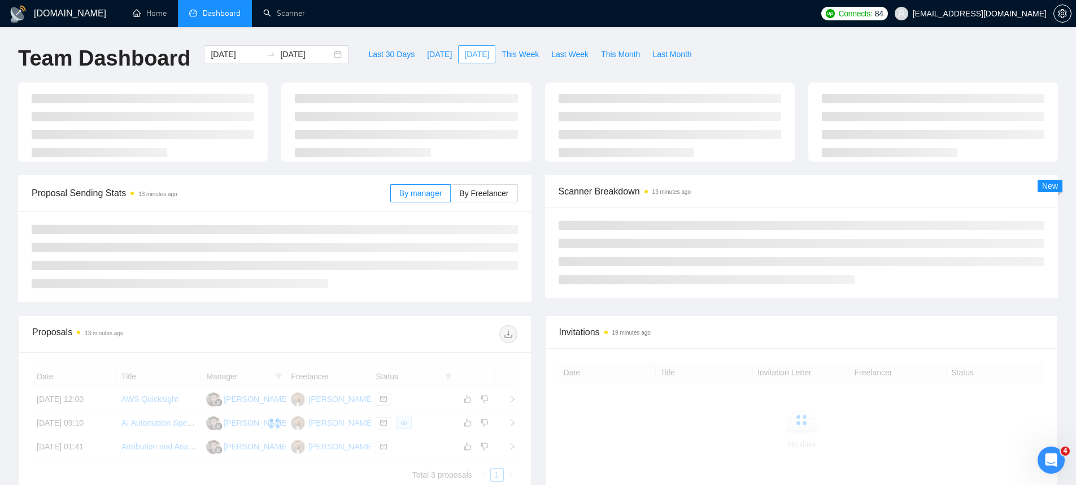
type input "[DATE]"
click at [539, 58] on span "This Week" at bounding box center [520, 54] width 37 height 12
type input "[DATE]"
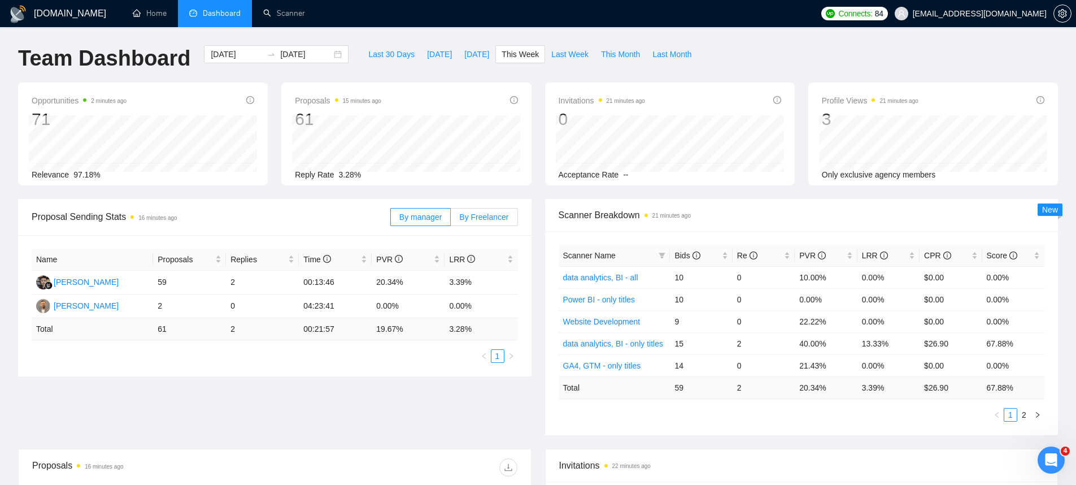
click at [491, 214] on span "By Freelancer" at bounding box center [483, 216] width 49 height 9
click at [451, 220] on input "By Freelancer" at bounding box center [451, 220] width 0 height 0
